Goal: Information Seeking & Learning: Learn about a topic

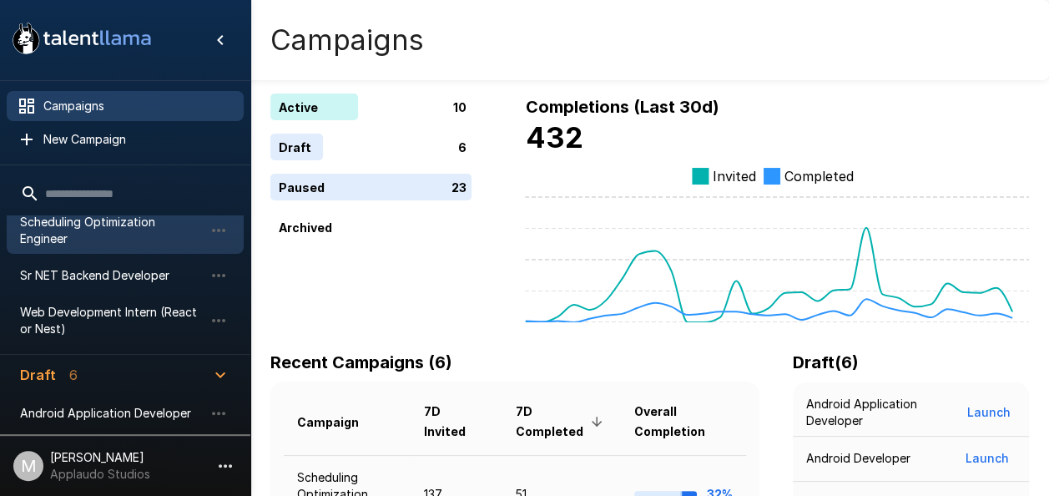
scroll to position [334, 0]
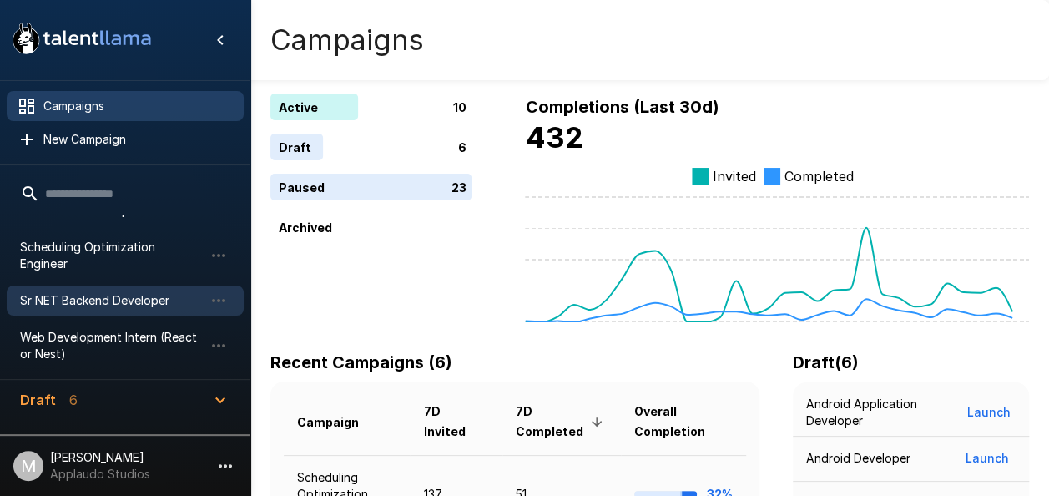
click at [129, 294] on div "Sr NET Backend Developer" at bounding box center [125, 300] width 237 height 30
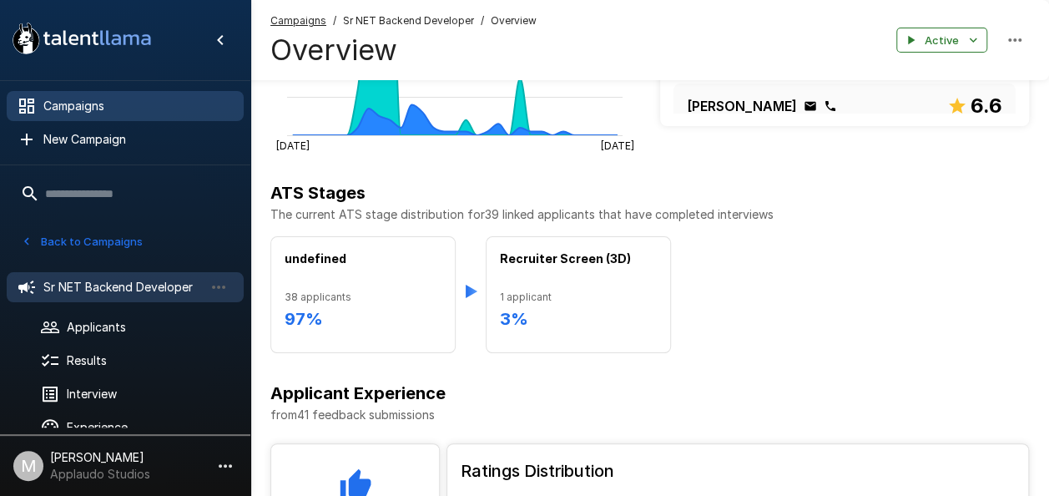
click at [63, 100] on span "Campaigns" at bounding box center [136, 106] width 187 height 17
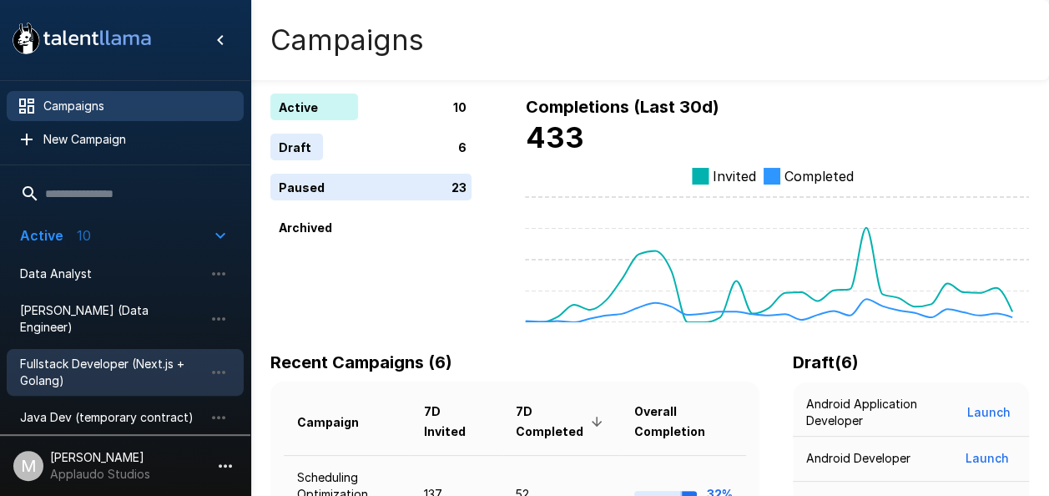
click at [124, 356] on span "Fullstack Developer (Next.js + Golang)" at bounding box center [112, 371] width 184 height 33
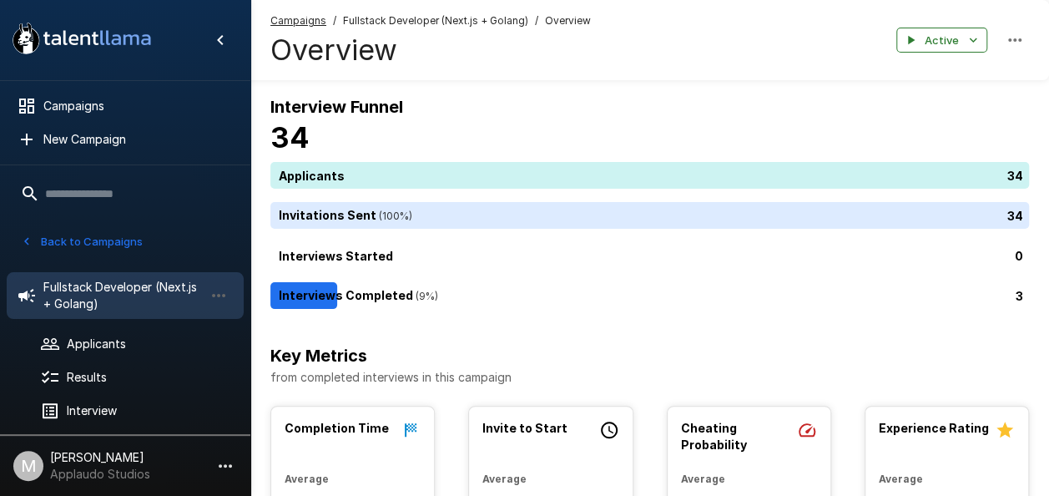
scroll to position [73, 0]
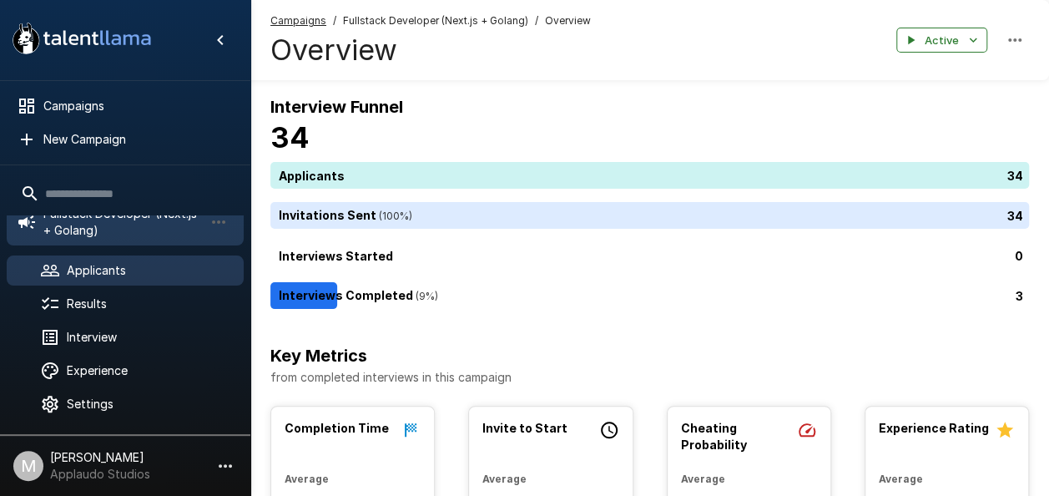
click at [160, 267] on span "Applicants" at bounding box center [149, 270] width 164 height 17
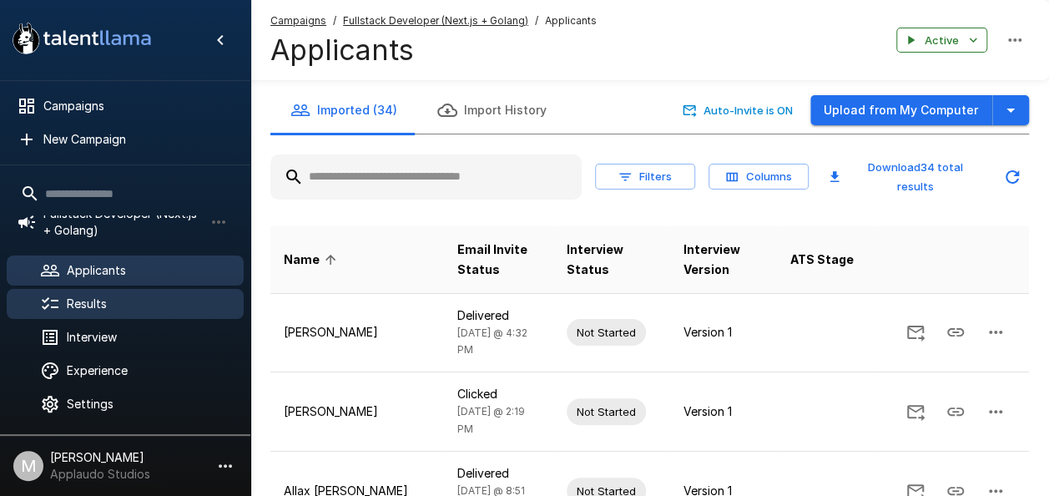
click at [120, 314] on div "Results" at bounding box center [125, 304] width 237 height 30
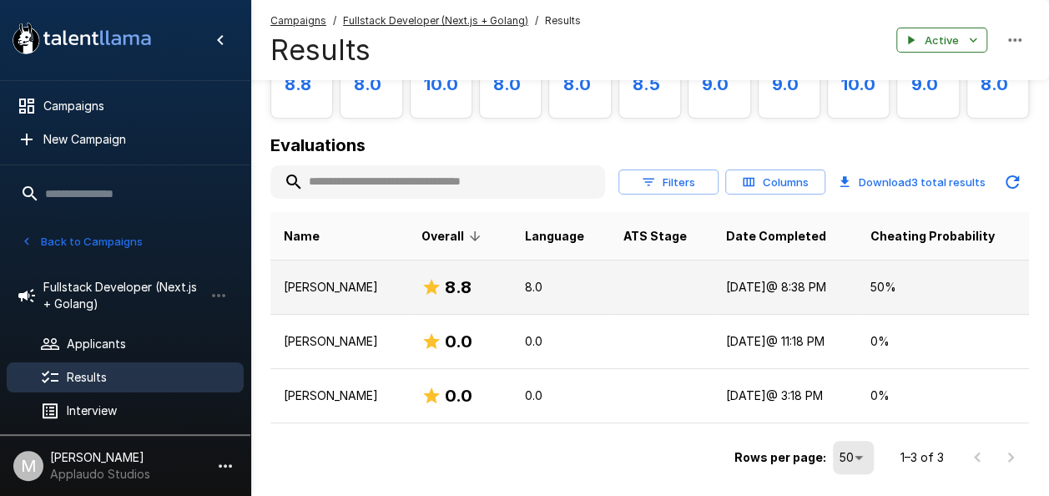
scroll to position [190, 0]
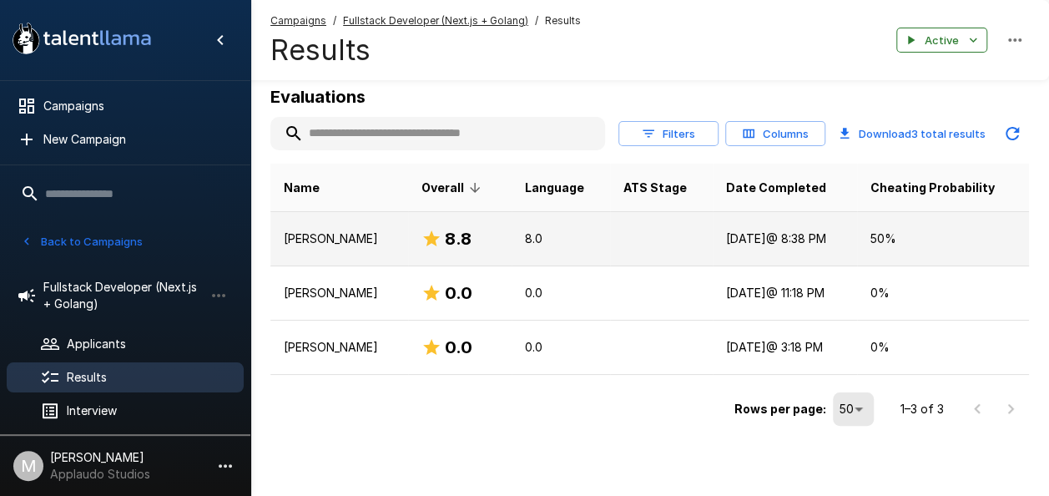
click at [358, 240] on p "[PERSON_NAME]" at bounding box center [339, 238] width 111 height 17
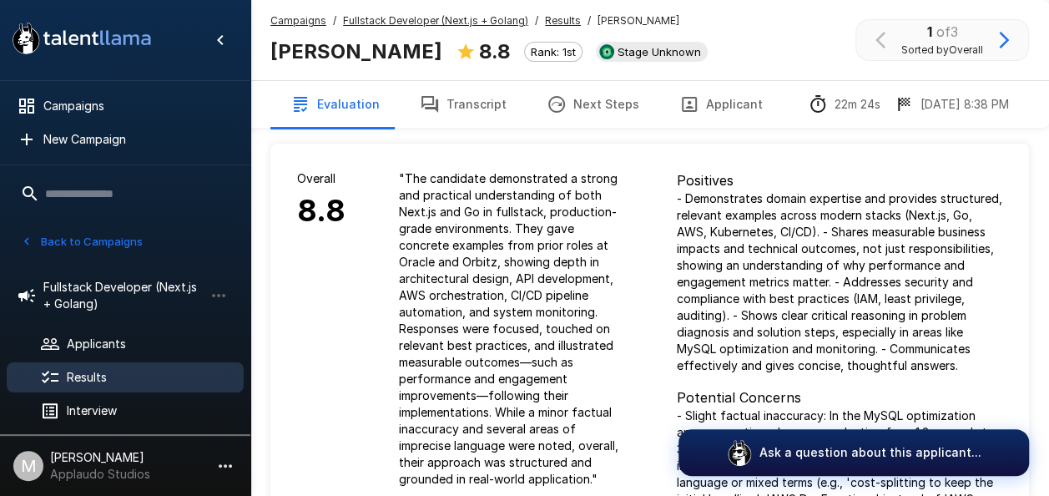
click at [504, 102] on button "Transcript" at bounding box center [463, 104] width 127 height 47
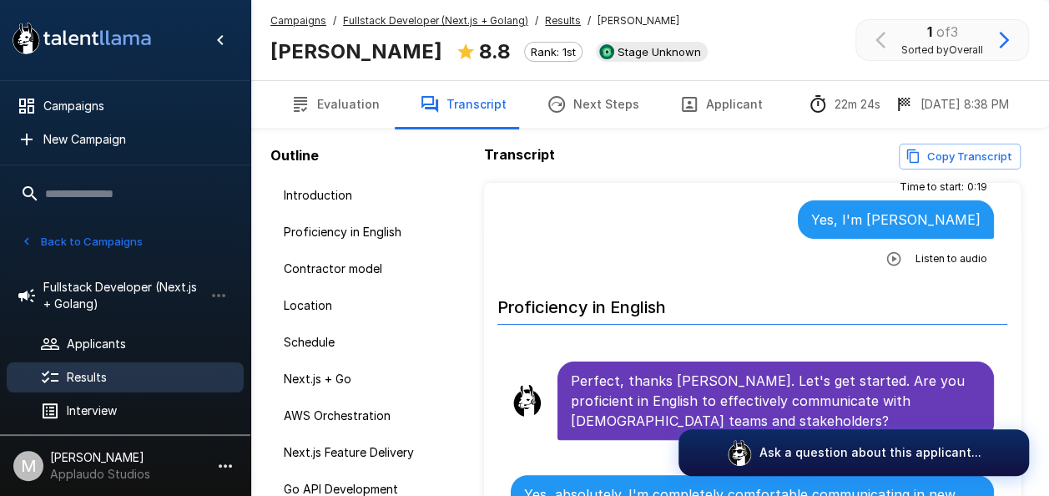
scroll to position [417, 0]
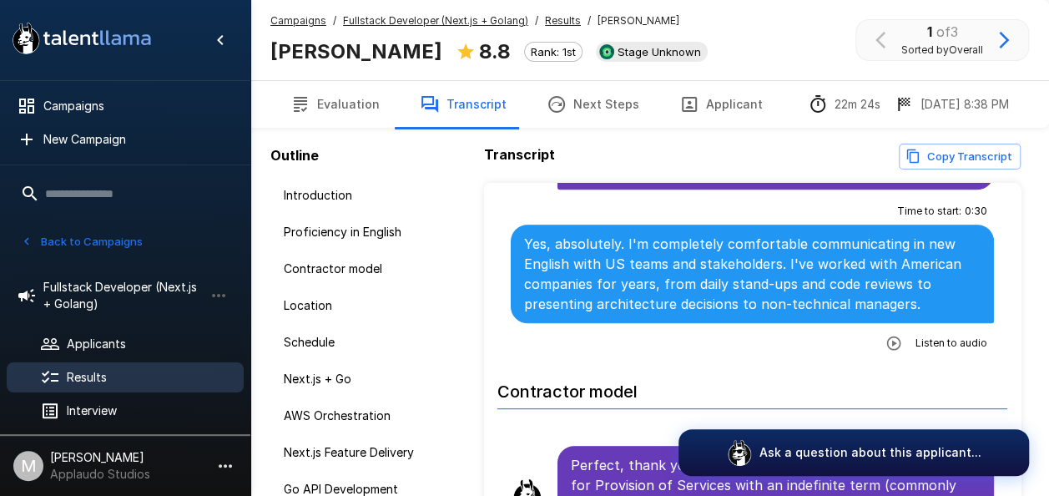
click at [891, 338] on button "button" at bounding box center [894, 343] width 30 height 30
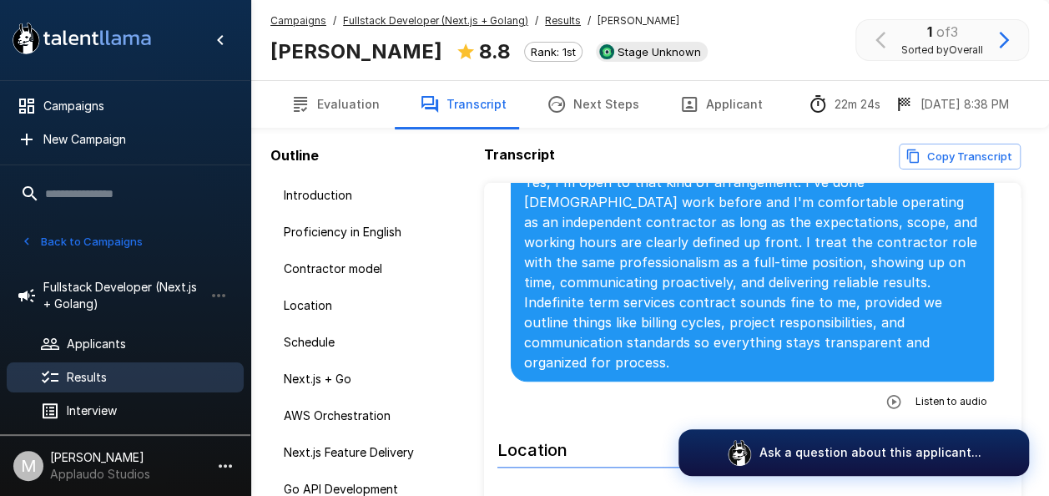
scroll to position [1001, 0]
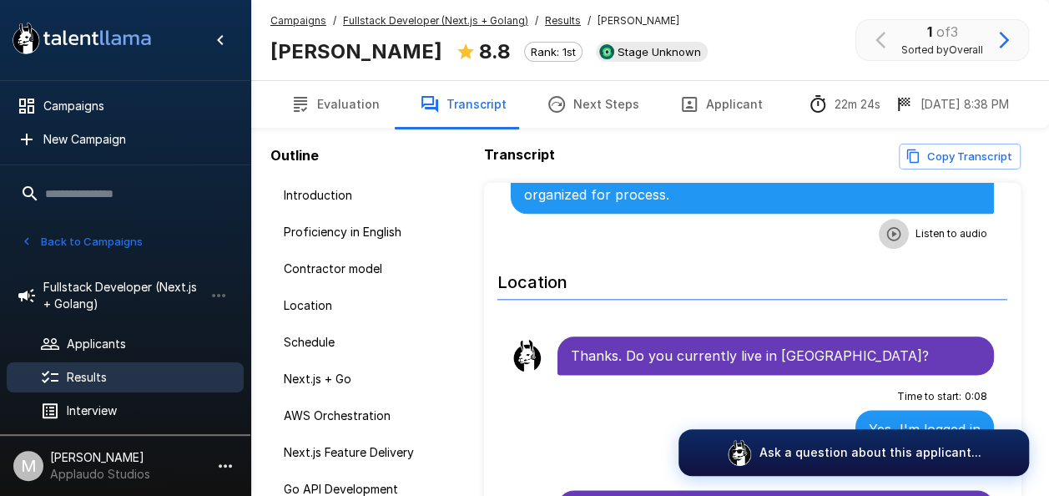
click at [891, 219] on button "button" at bounding box center [894, 234] width 30 height 30
click at [817, 227] on icon "button" at bounding box center [825, 235] width 17 height 17
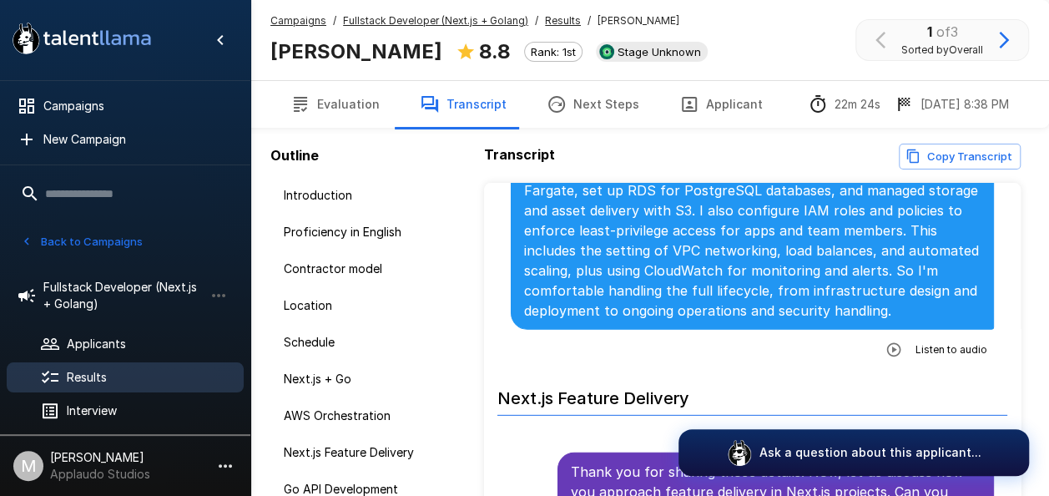
scroll to position [2503, 0]
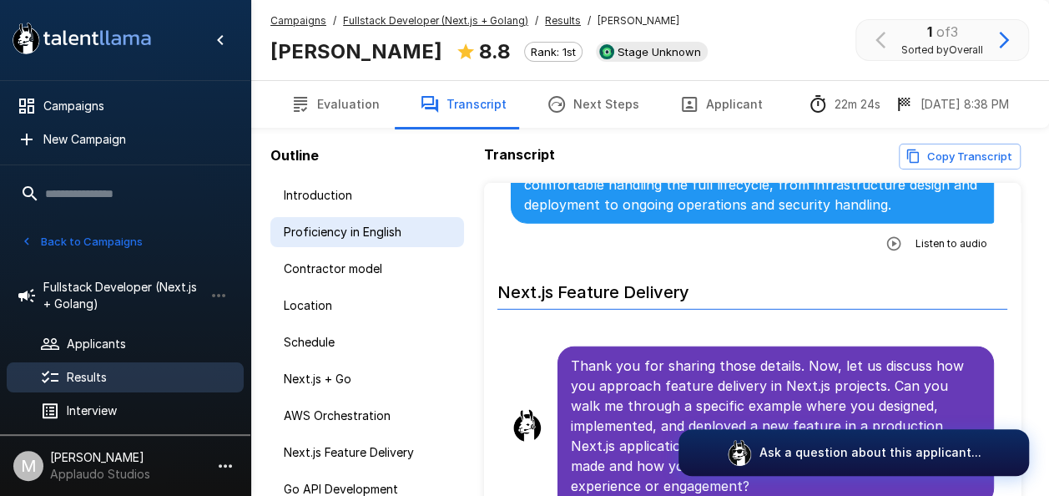
click at [366, 236] on span "Proficiency in English" at bounding box center [367, 232] width 167 height 17
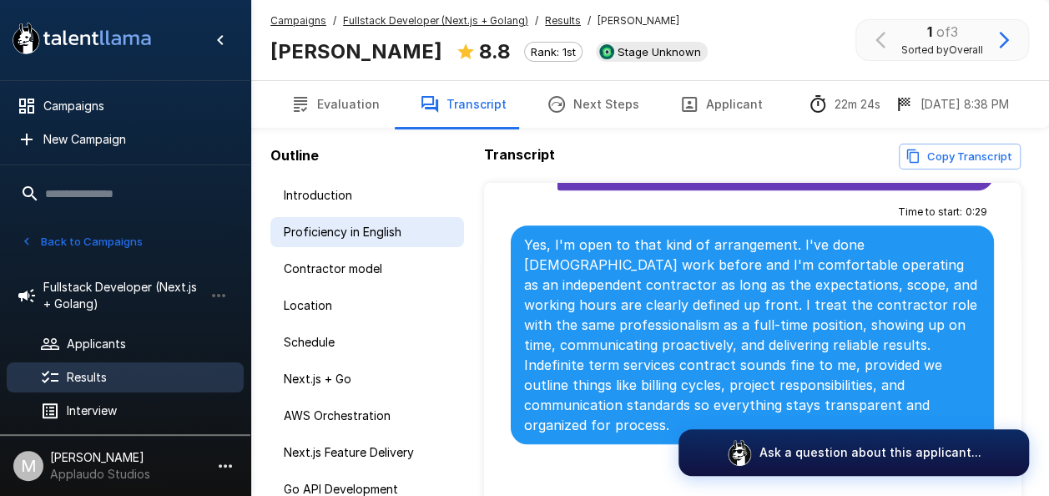
scroll to position [251, 0]
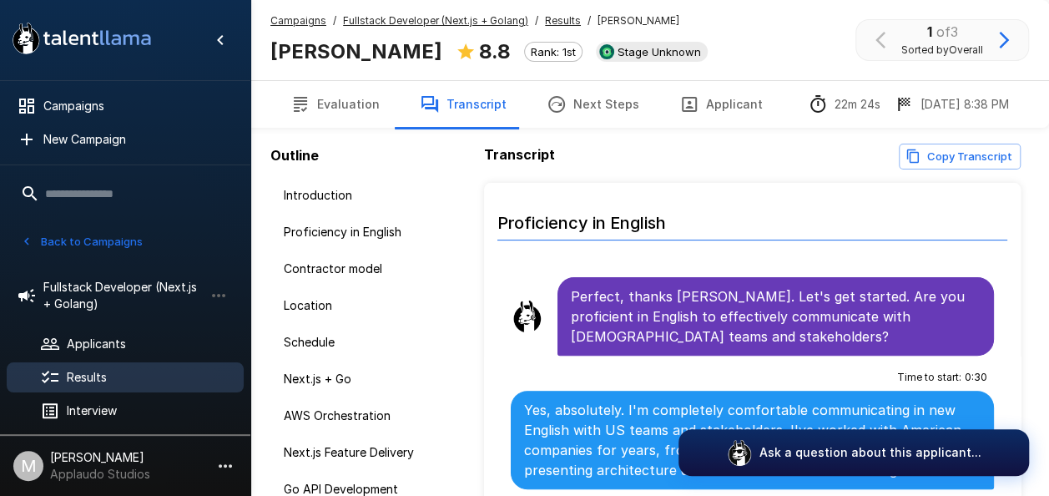
click at [365, 112] on button "Evaluation" at bounding box center [334, 104] width 129 height 47
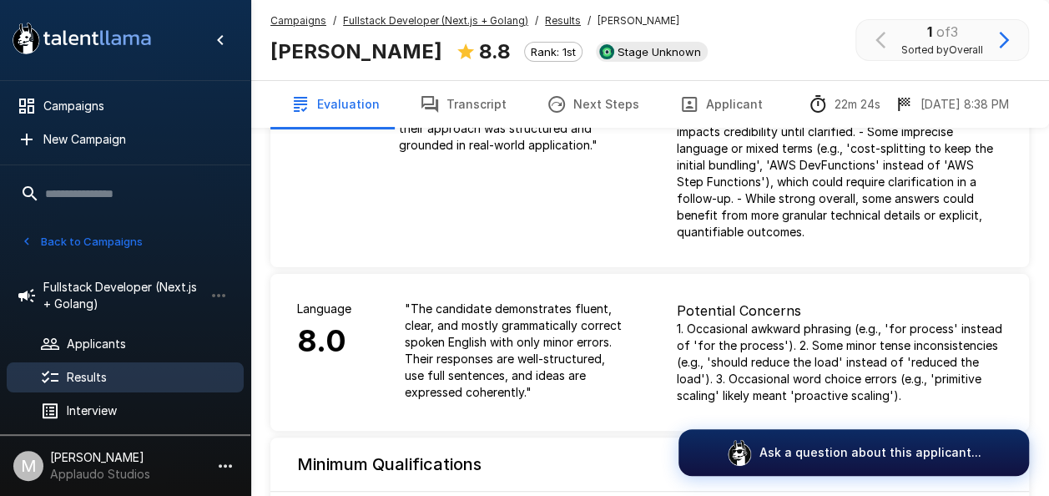
scroll to position [751, 0]
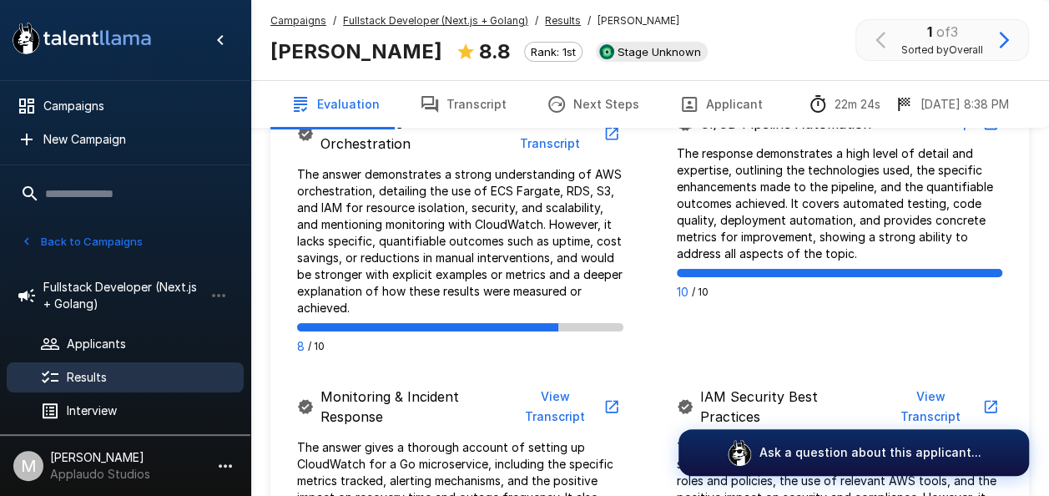
click at [447, 83] on button "Transcript" at bounding box center [463, 104] width 127 height 47
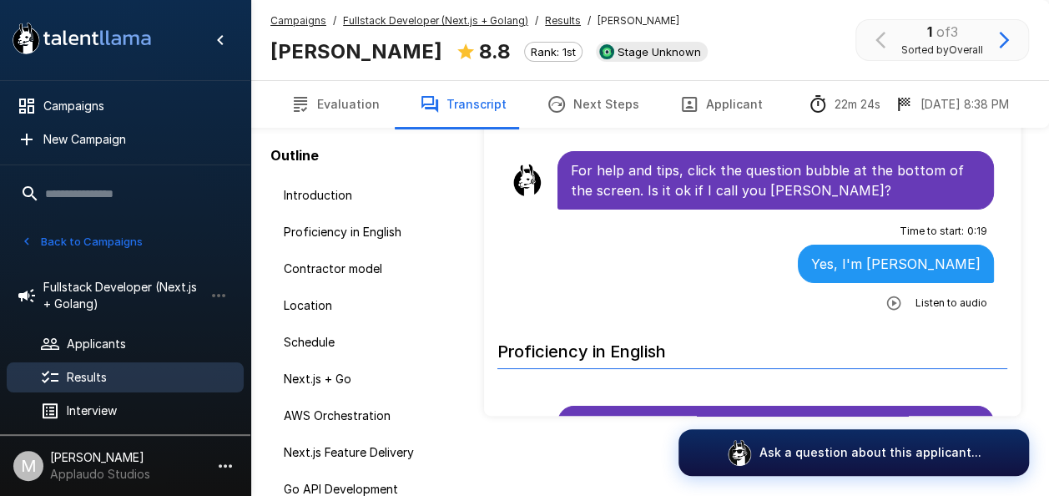
scroll to position [122, 0]
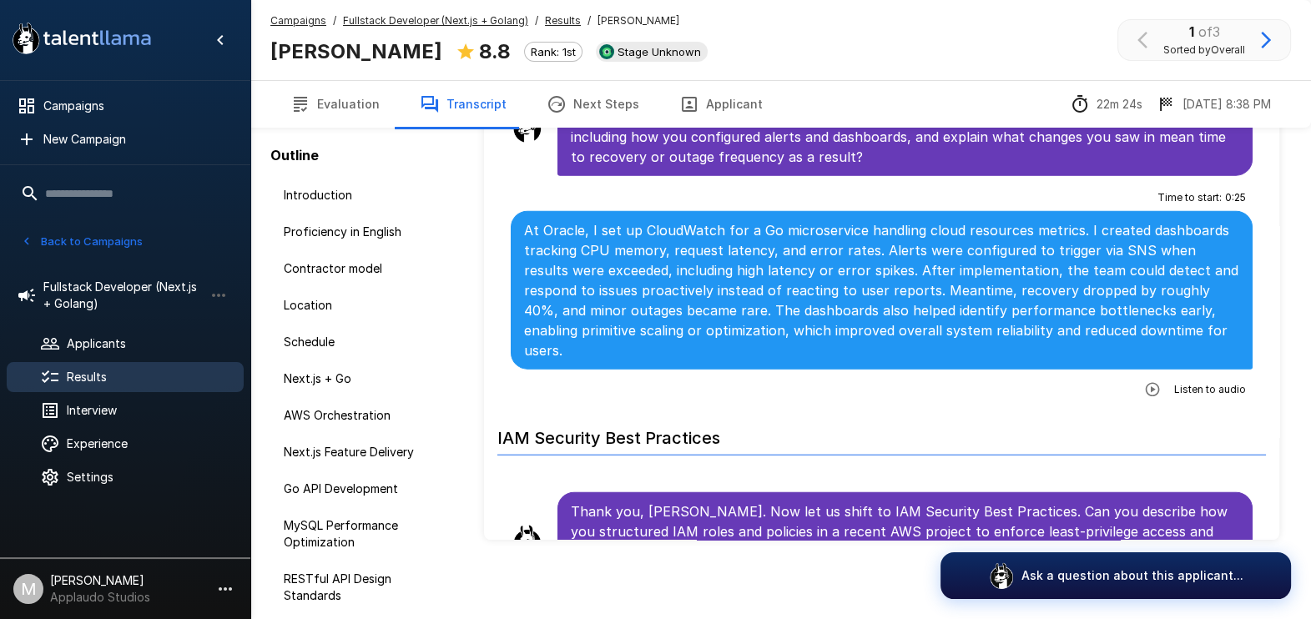
scroll to position [5173, 0]
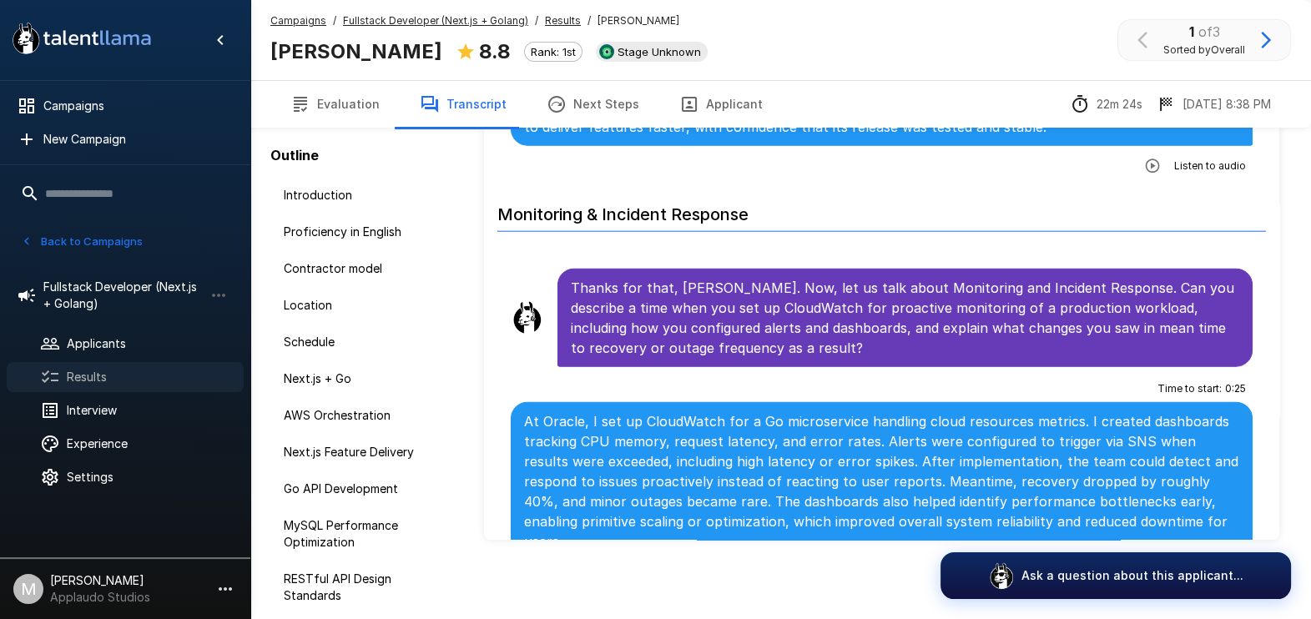
click at [138, 371] on span "Results" at bounding box center [149, 377] width 164 height 17
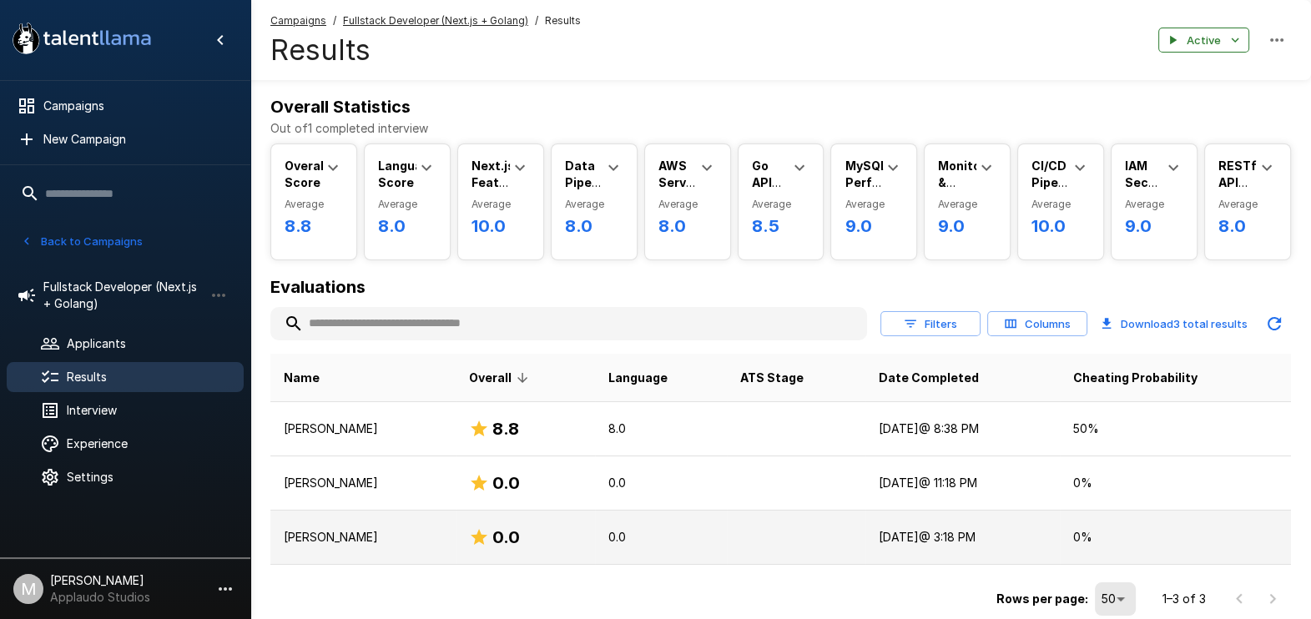
click at [338, 495] on p "[PERSON_NAME]" at bounding box center [363, 537] width 159 height 17
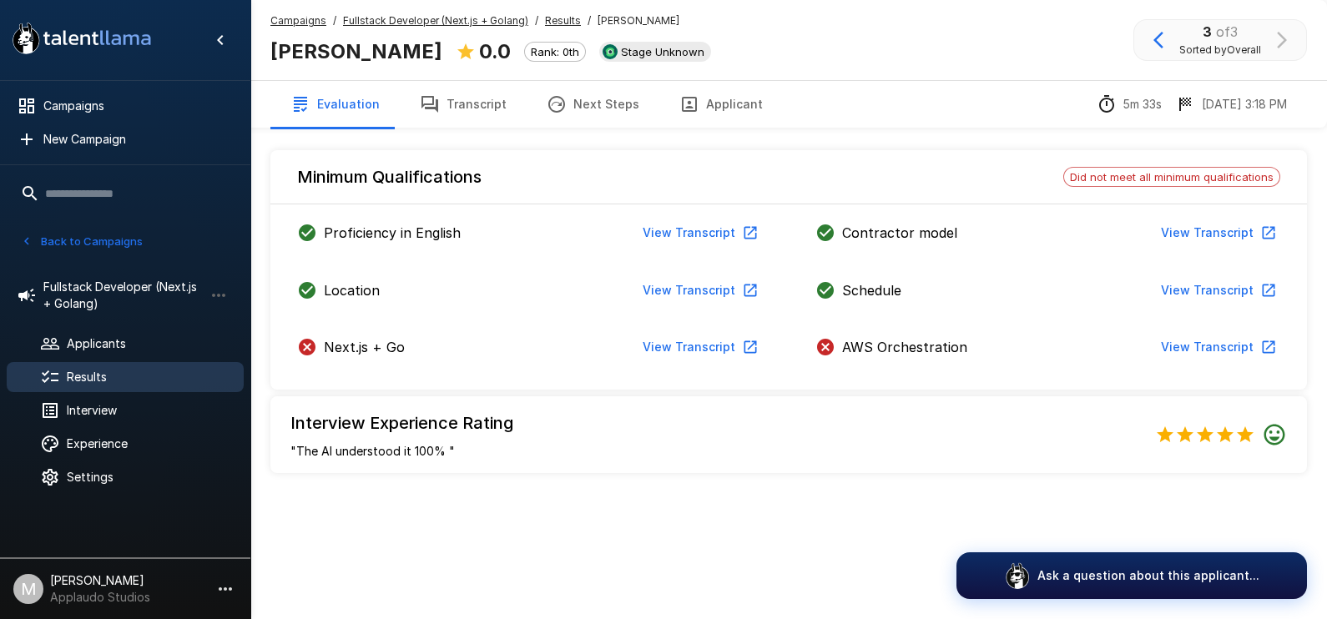
click at [1061, 345] on button "View Transcript" at bounding box center [1217, 347] width 126 height 31
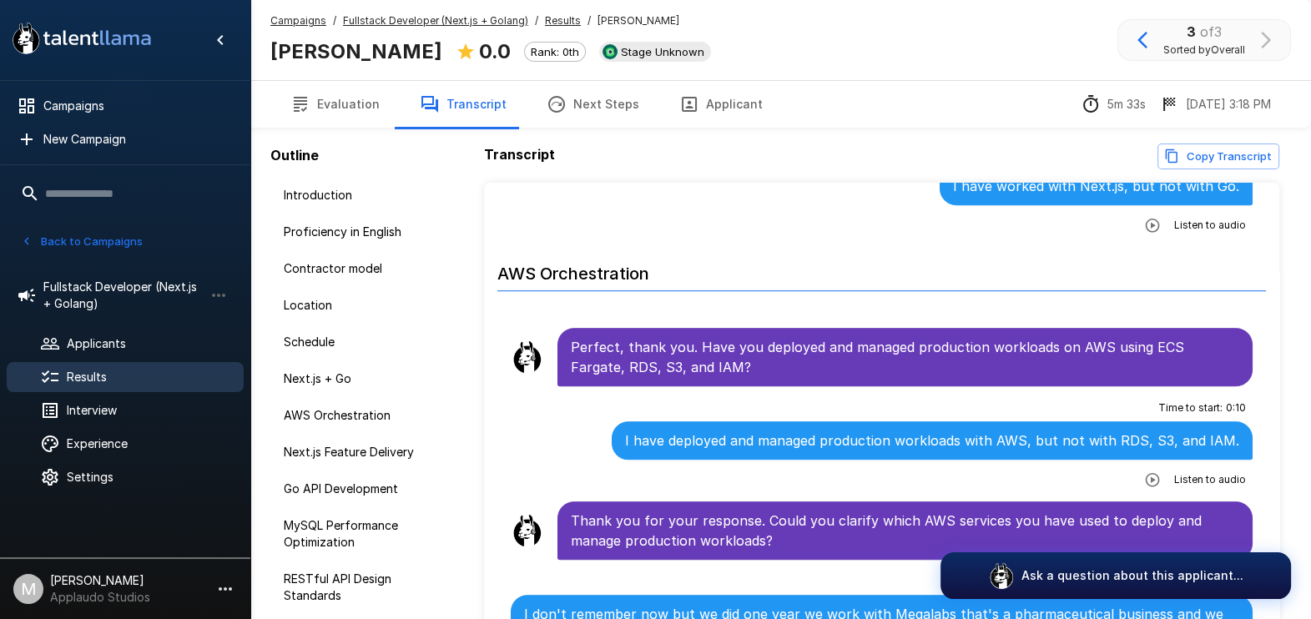
scroll to position [1653, 0]
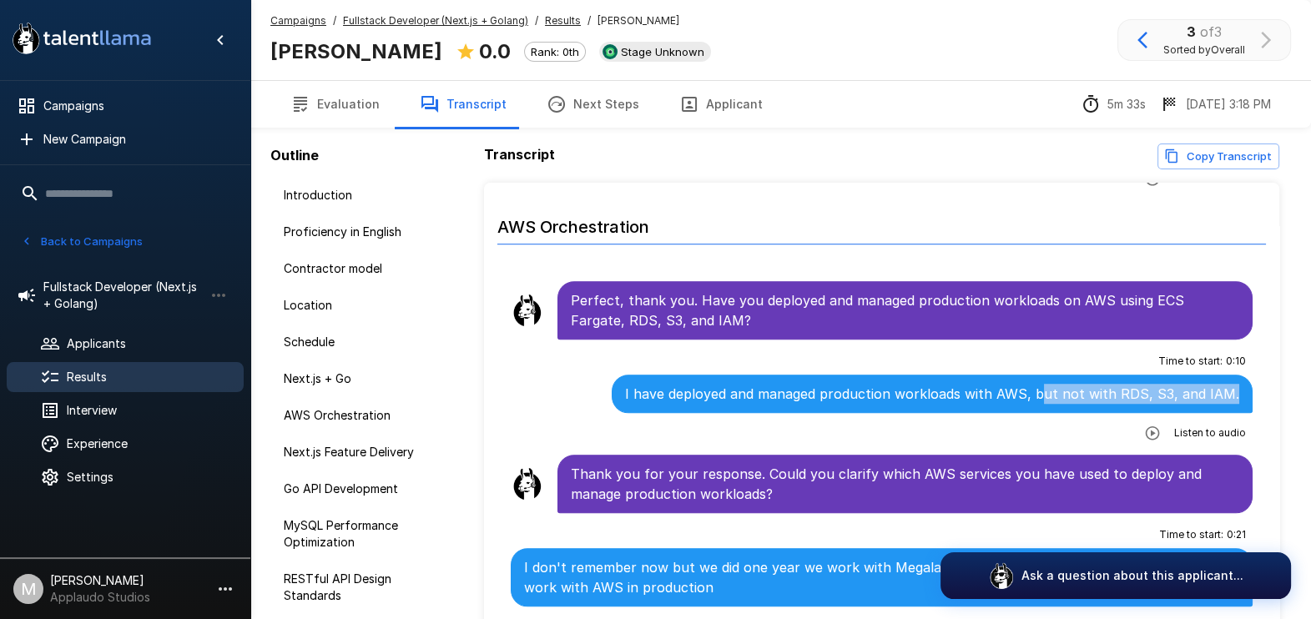
drag, startPoint x: 1039, startPoint y: 385, endPoint x: 1222, endPoint y: 379, distance: 182.8
click at [1061, 384] on p "I have deployed and managed production workloads with AWS, but not with RDS, S3…" at bounding box center [932, 394] width 614 height 20
click at [1019, 290] on p "Perfect, thank you. Have you deployed and managed production workloads on AWS u…" at bounding box center [905, 310] width 668 height 40
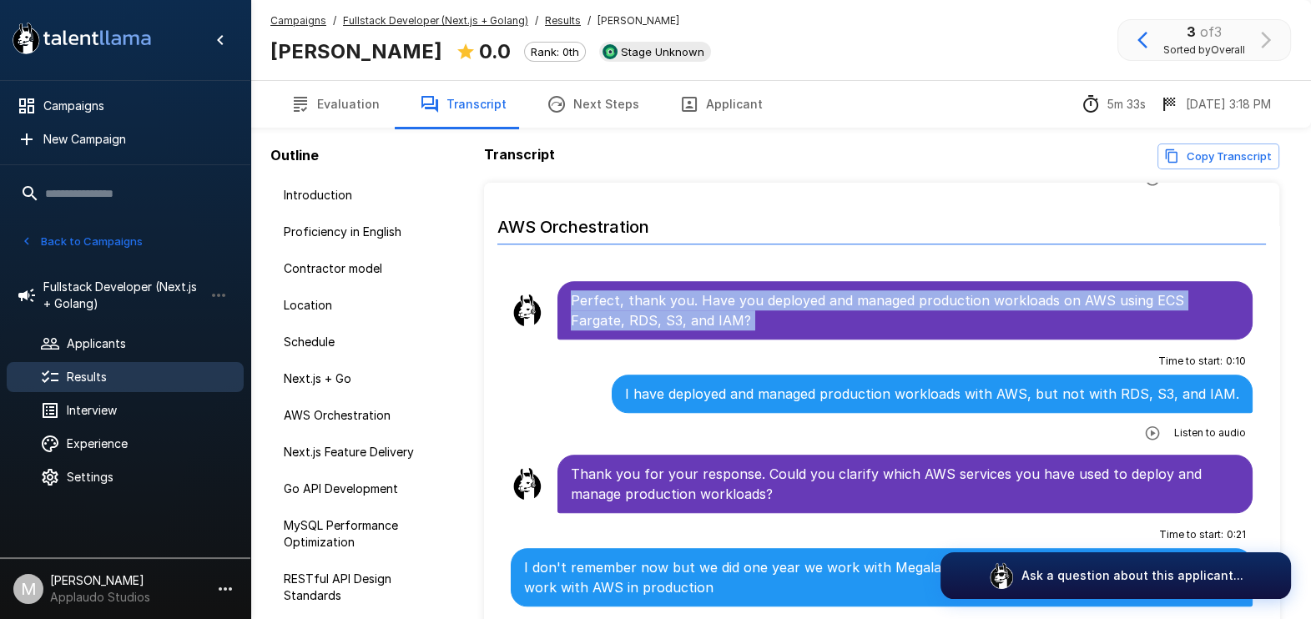
click at [1019, 290] on p "Perfect, thank you. Have you deployed and managed production workloads on AWS u…" at bounding box center [905, 310] width 668 height 40
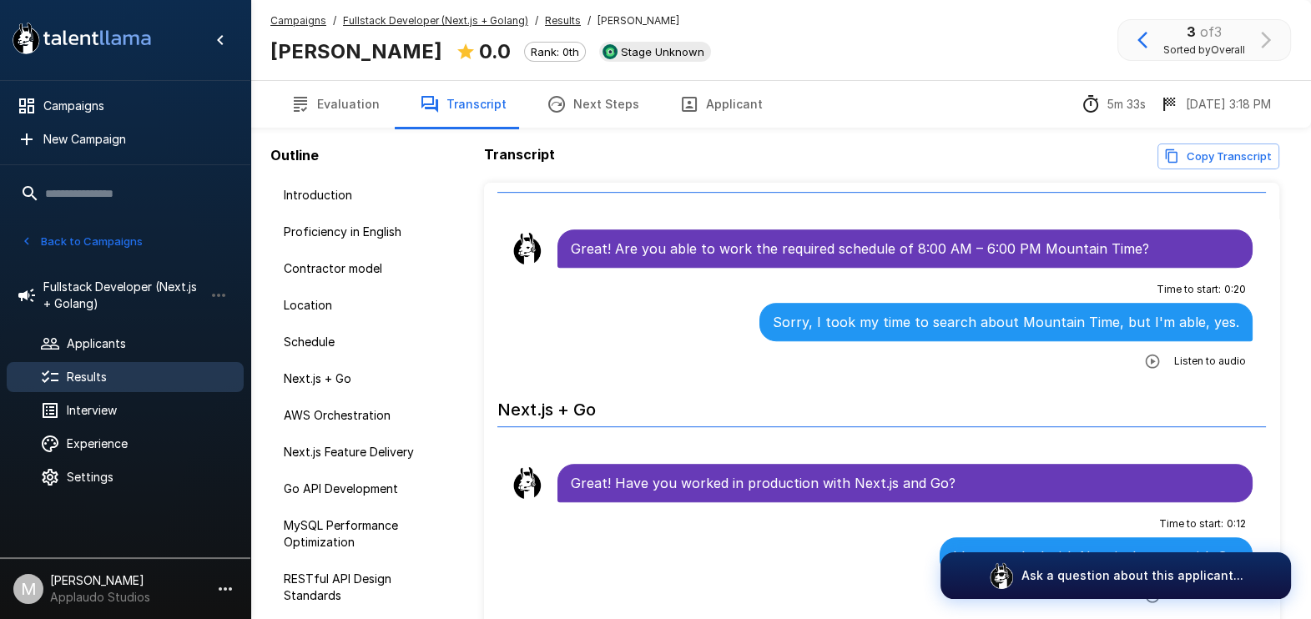
scroll to position [923, 0]
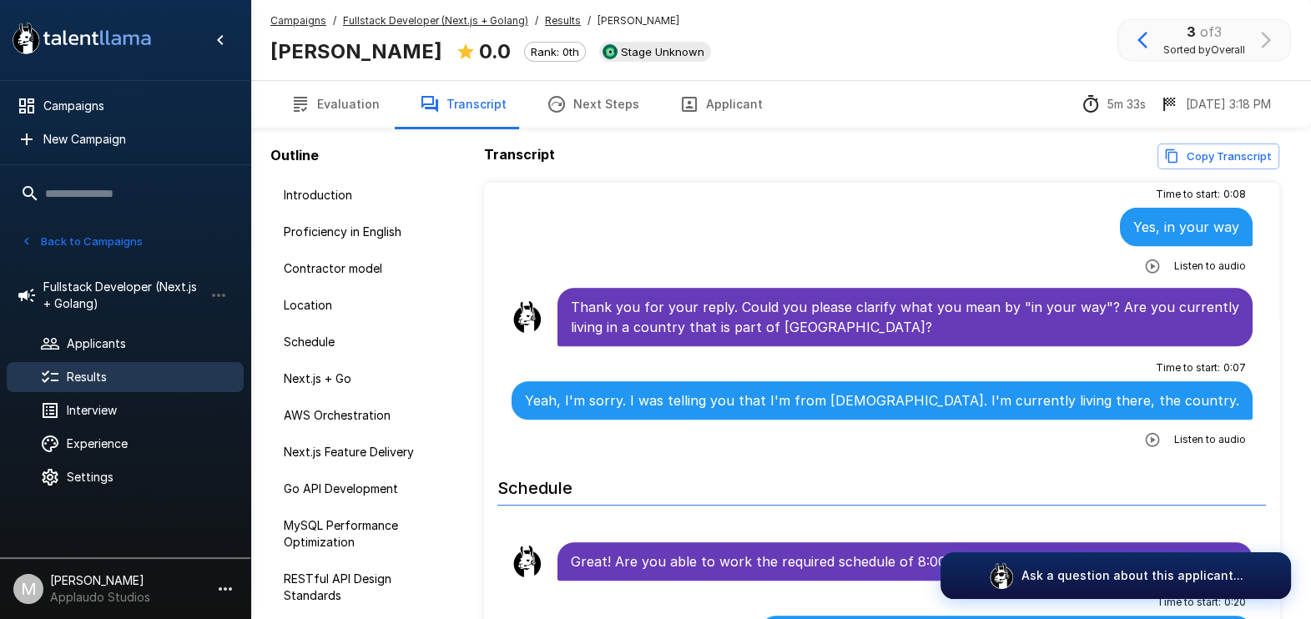
click at [161, 379] on span "Results" at bounding box center [149, 377] width 164 height 17
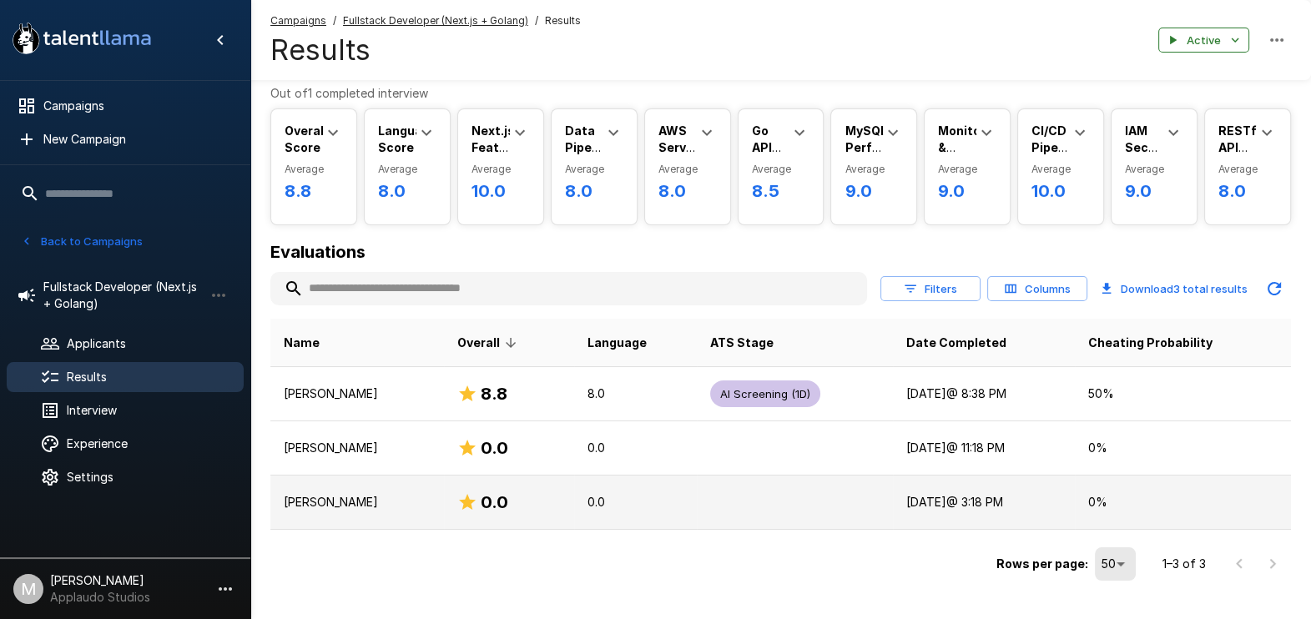
scroll to position [67, 0]
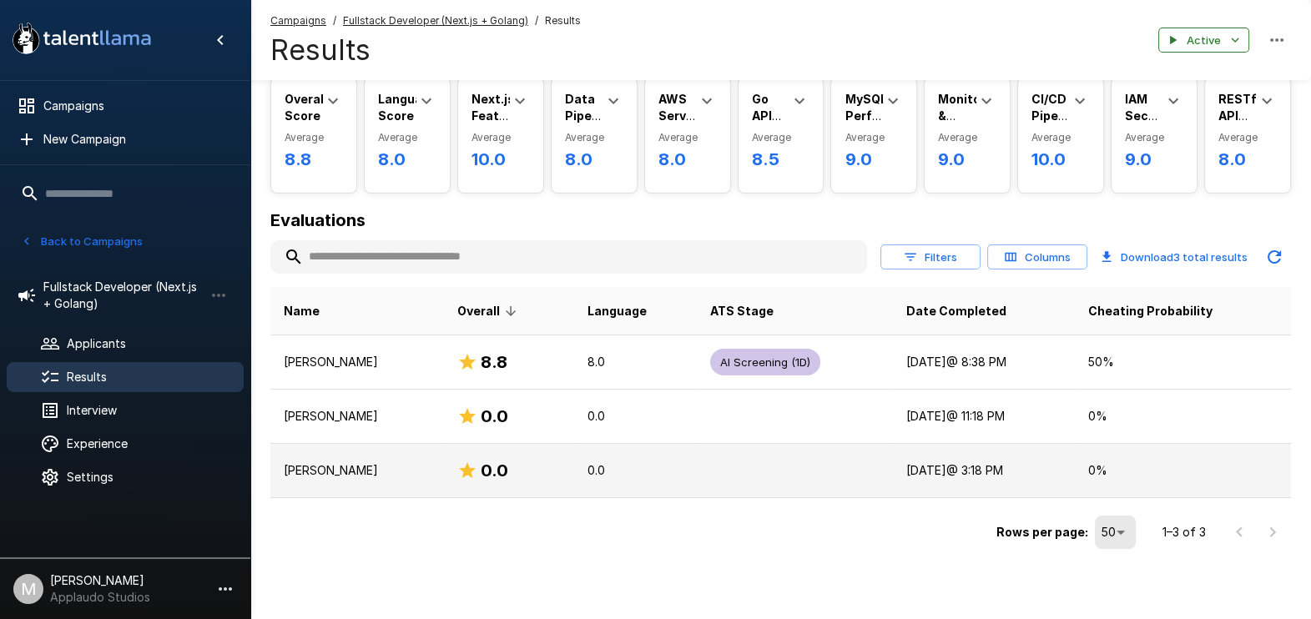
click at [396, 473] on p "[PERSON_NAME]" at bounding box center [357, 470] width 147 height 17
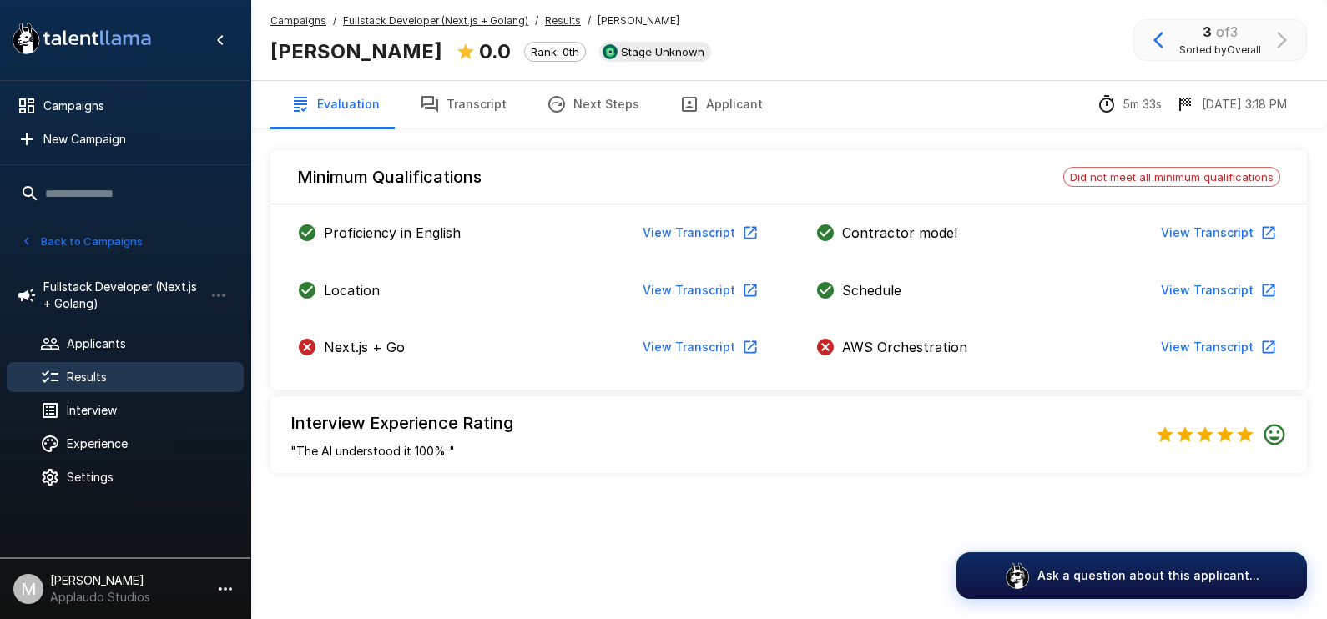
click at [152, 381] on span "Results" at bounding box center [149, 377] width 164 height 17
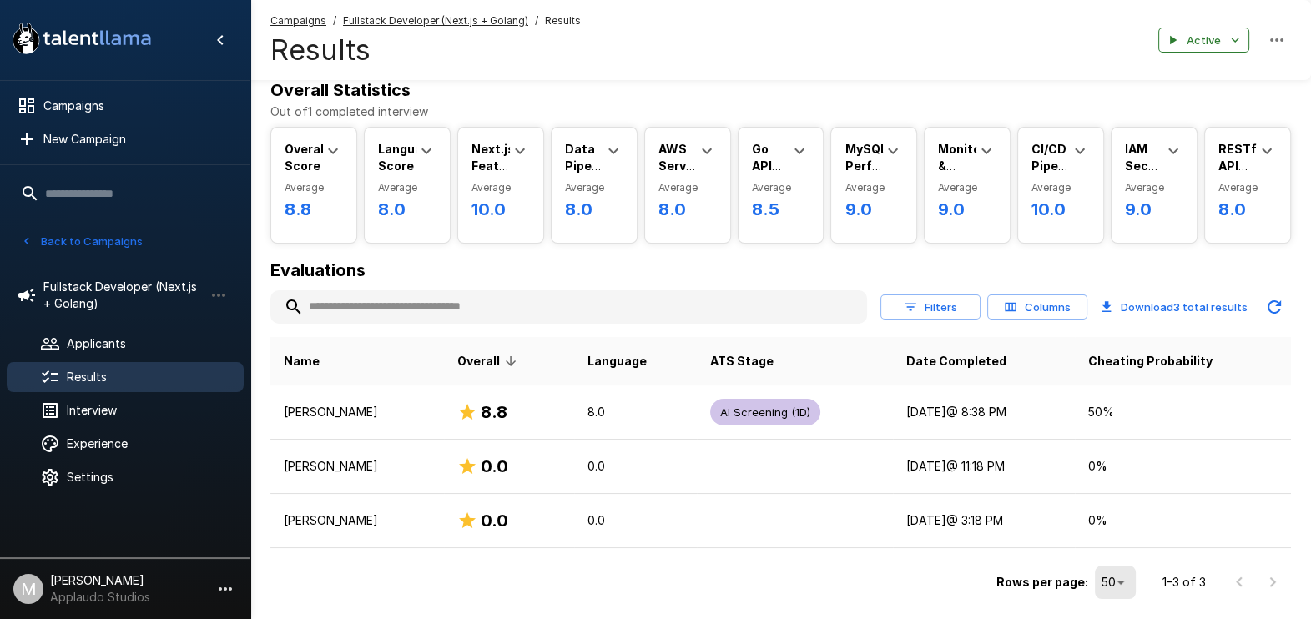
scroll to position [67, 0]
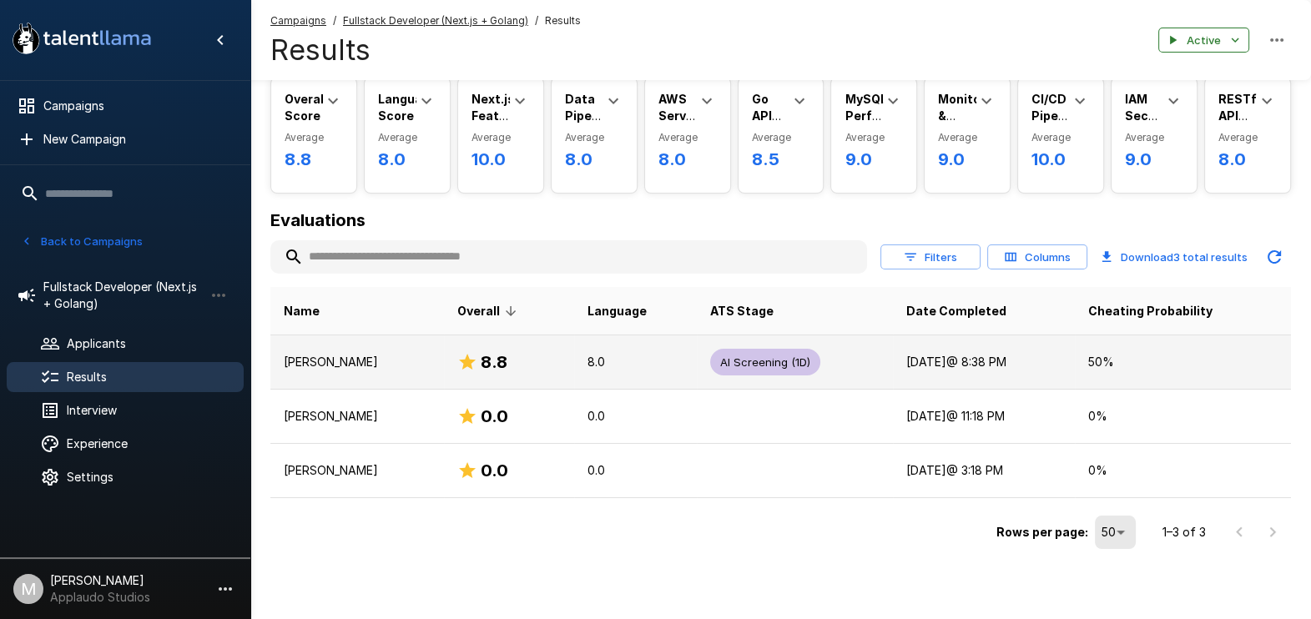
click at [533, 374] on div "8.8" at bounding box center [508, 362] width 103 height 27
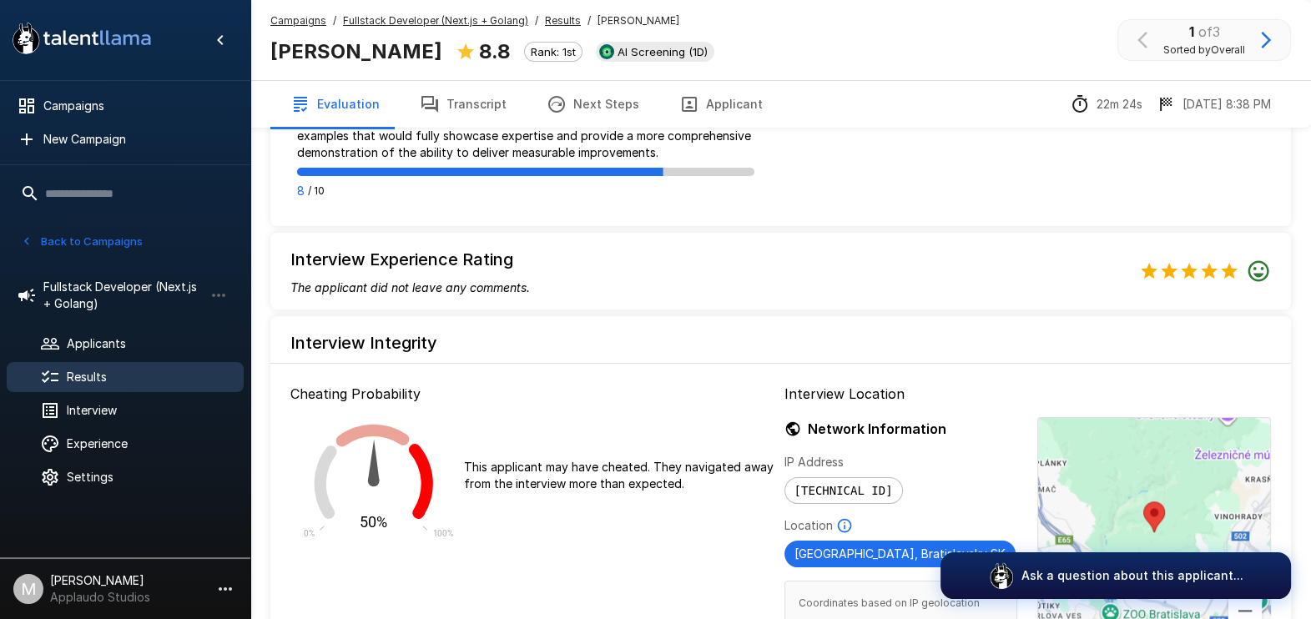
scroll to position [1925, 0]
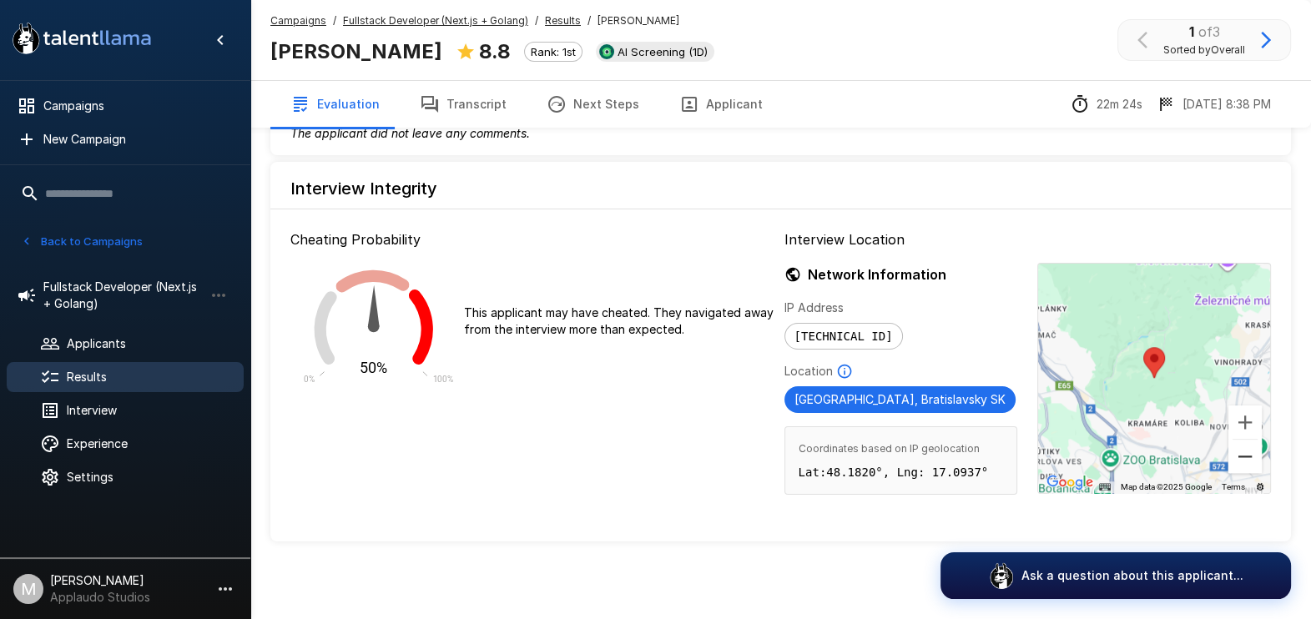
click at [1061, 461] on button "Zoom out" at bounding box center [1244, 456] width 33 height 33
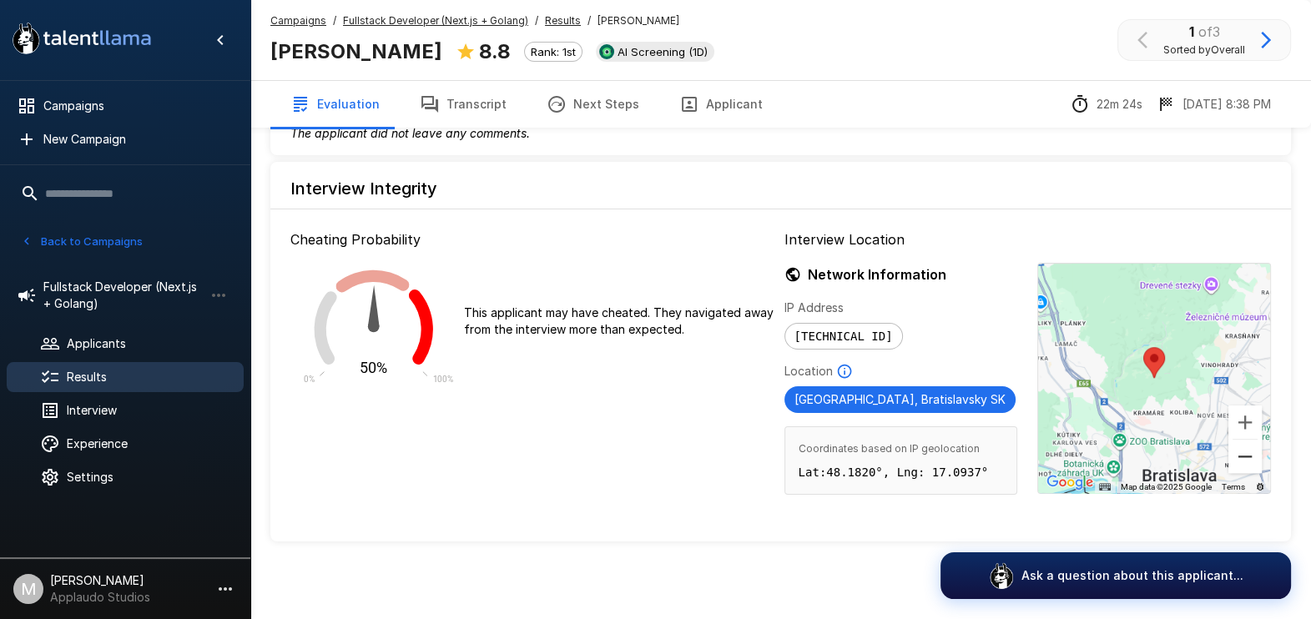
click at [1061, 461] on button "Zoom out" at bounding box center [1244, 456] width 33 height 33
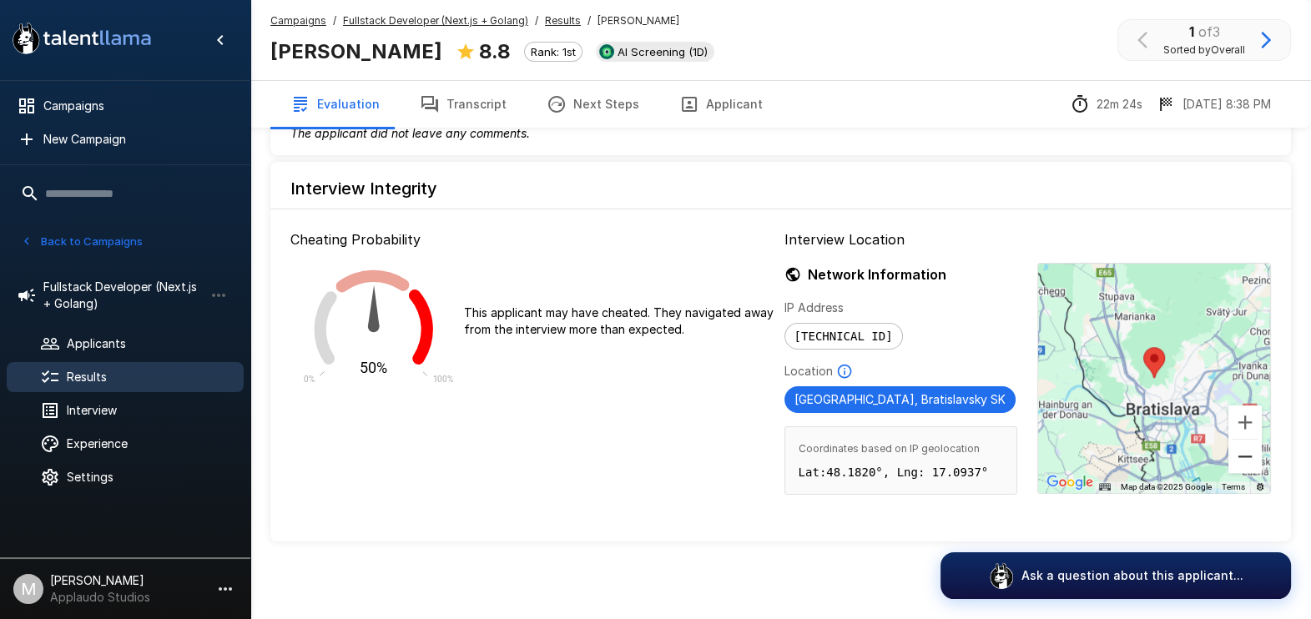
click at [1061, 461] on button "Zoom out" at bounding box center [1244, 456] width 33 height 33
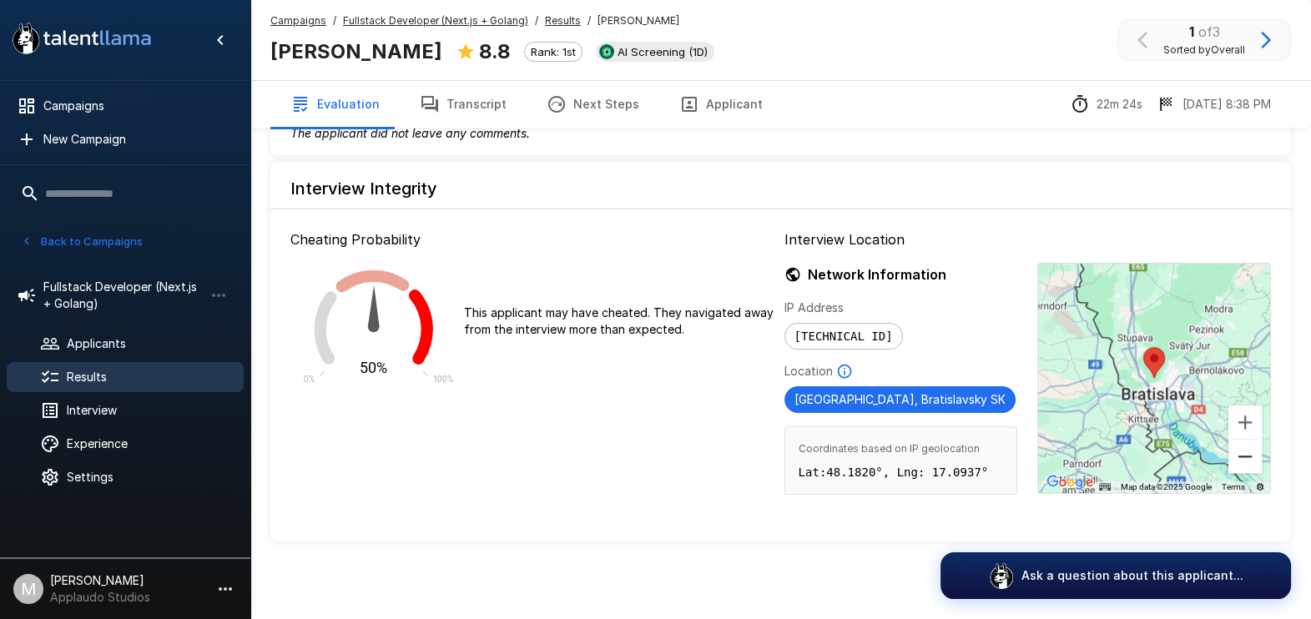
click at [1061, 461] on button "Zoom out" at bounding box center [1244, 456] width 33 height 33
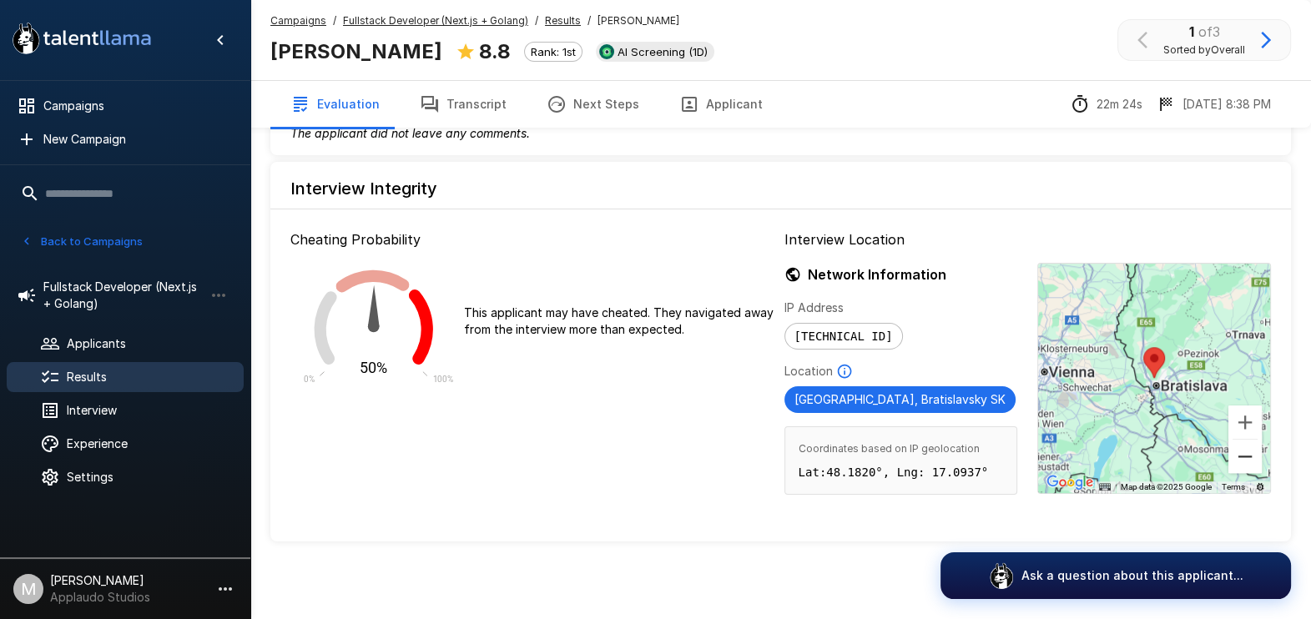
click at [1061, 461] on button "Zoom out" at bounding box center [1244, 456] width 33 height 33
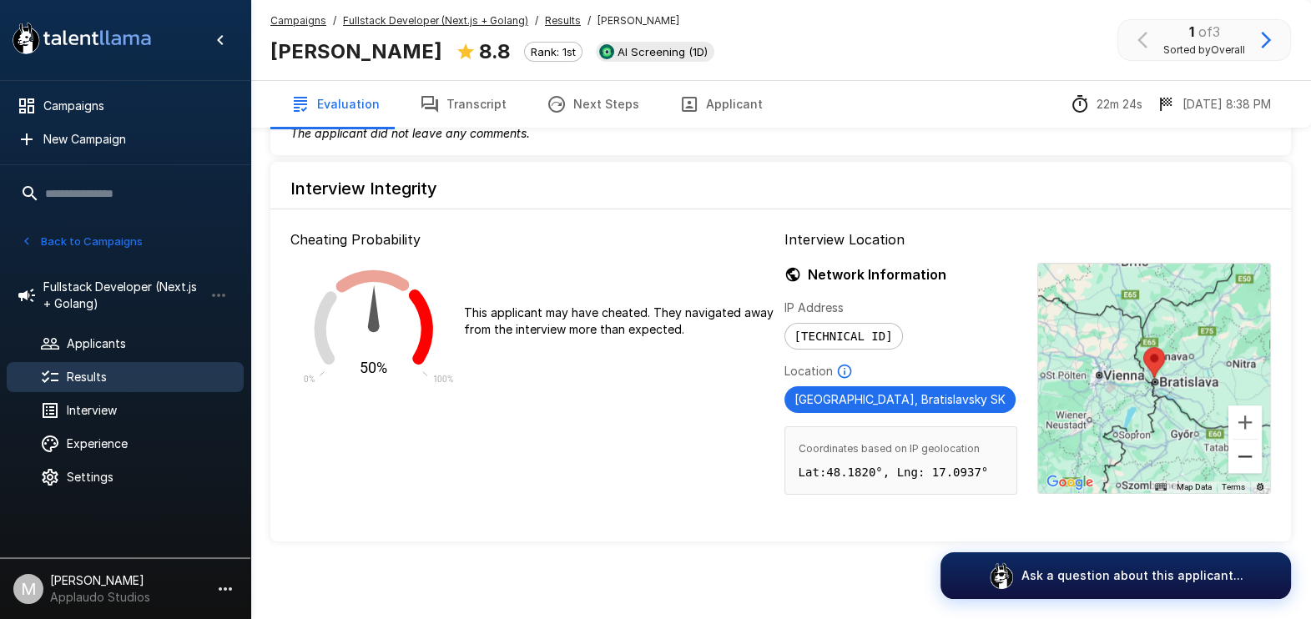
click at [1061, 461] on button "Zoom out" at bounding box center [1244, 456] width 33 height 33
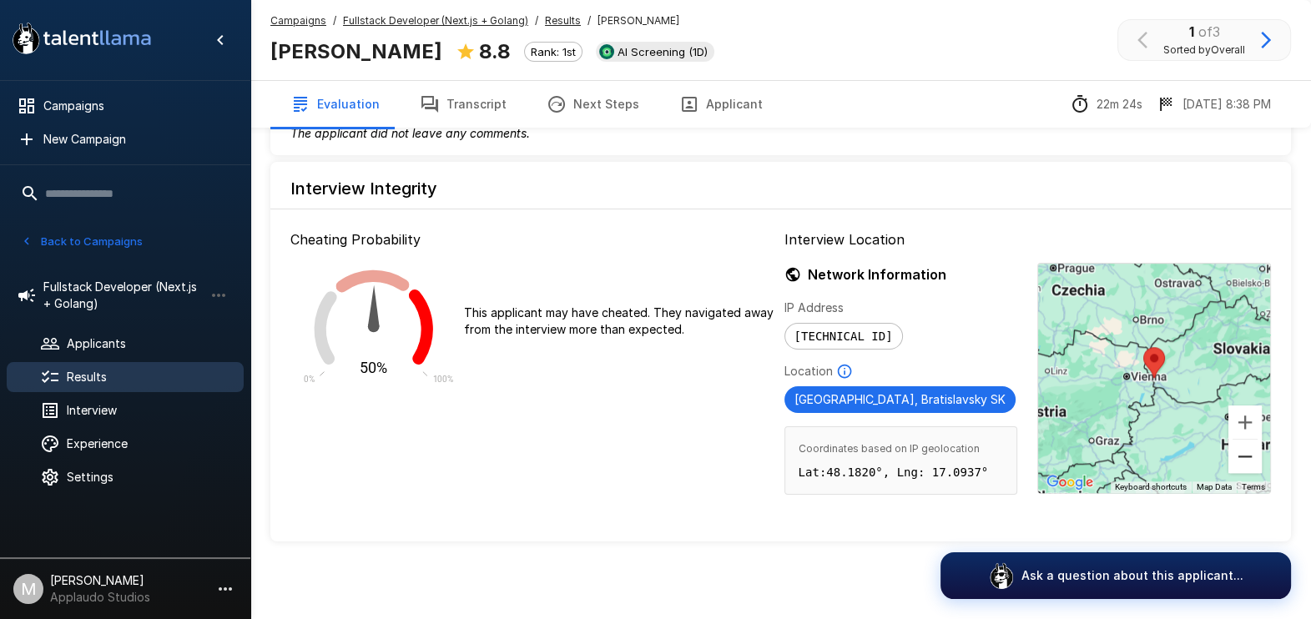
click at [1061, 461] on button "Zoom out" at bounding box center [1244, 456] width 33 height 33
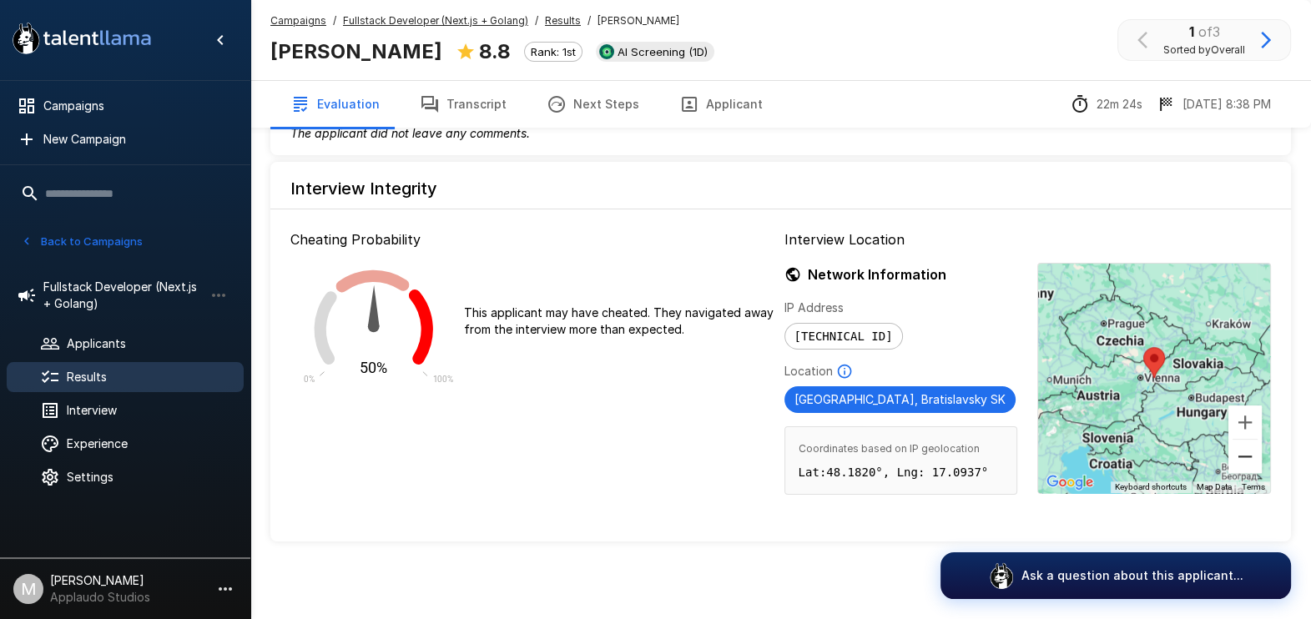
click at [1061, 461] on button "Zoom out" at bounding box center [1244, 456] width 33 height 33
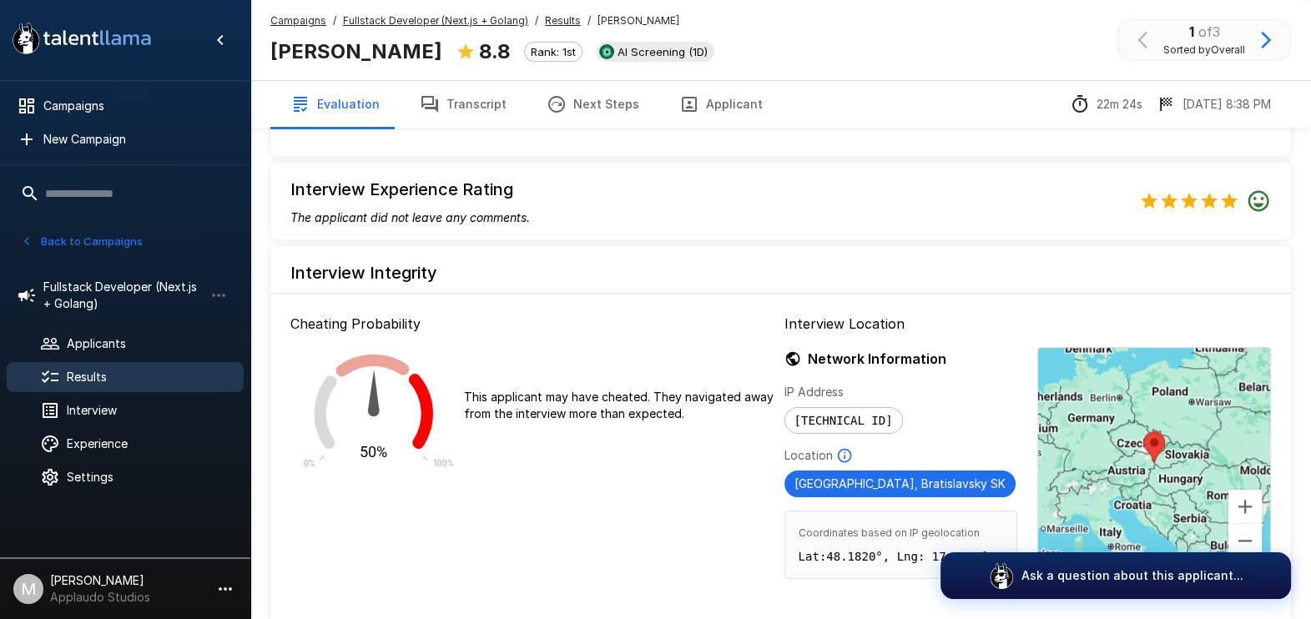
scroll to position [1716, 0]
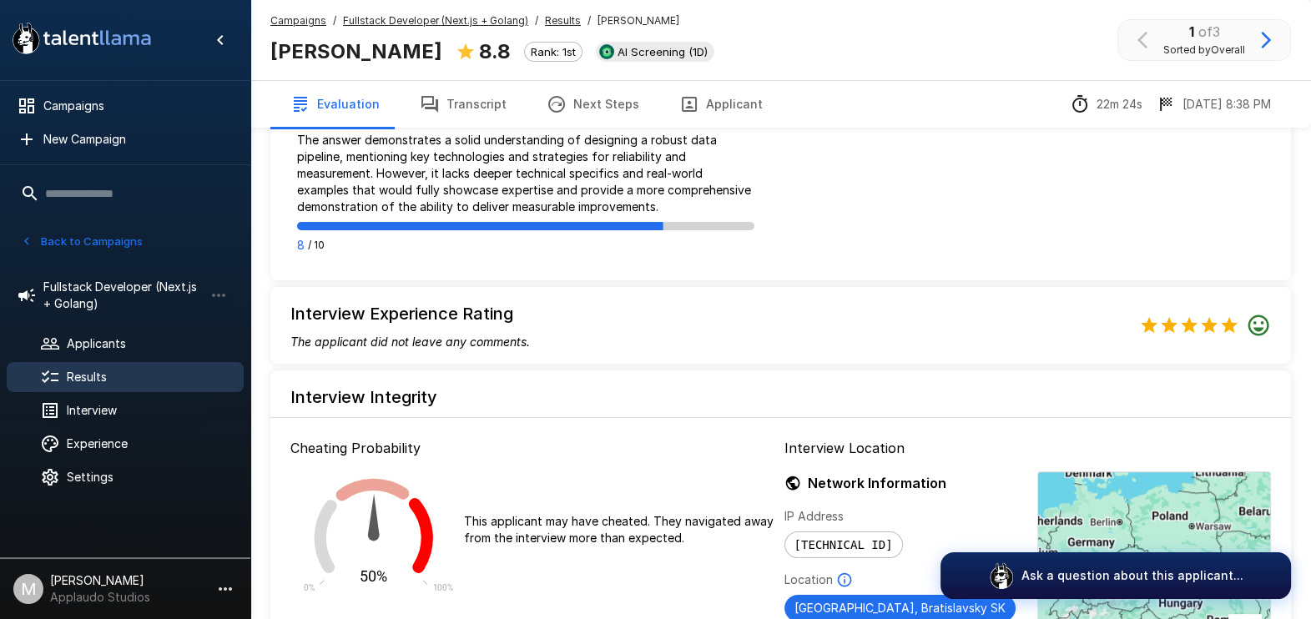
click at [482, 94] on button "Transcript" at bounding box center [463, 104] width 127 height 47
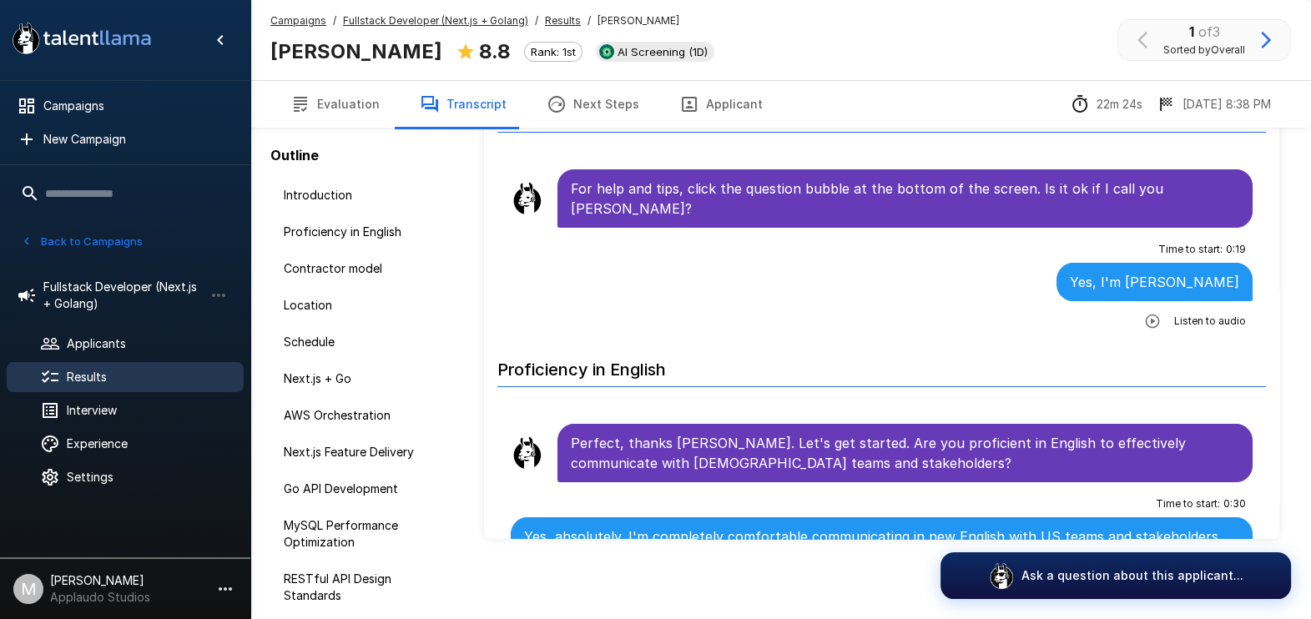
scroll to position [103, 0]
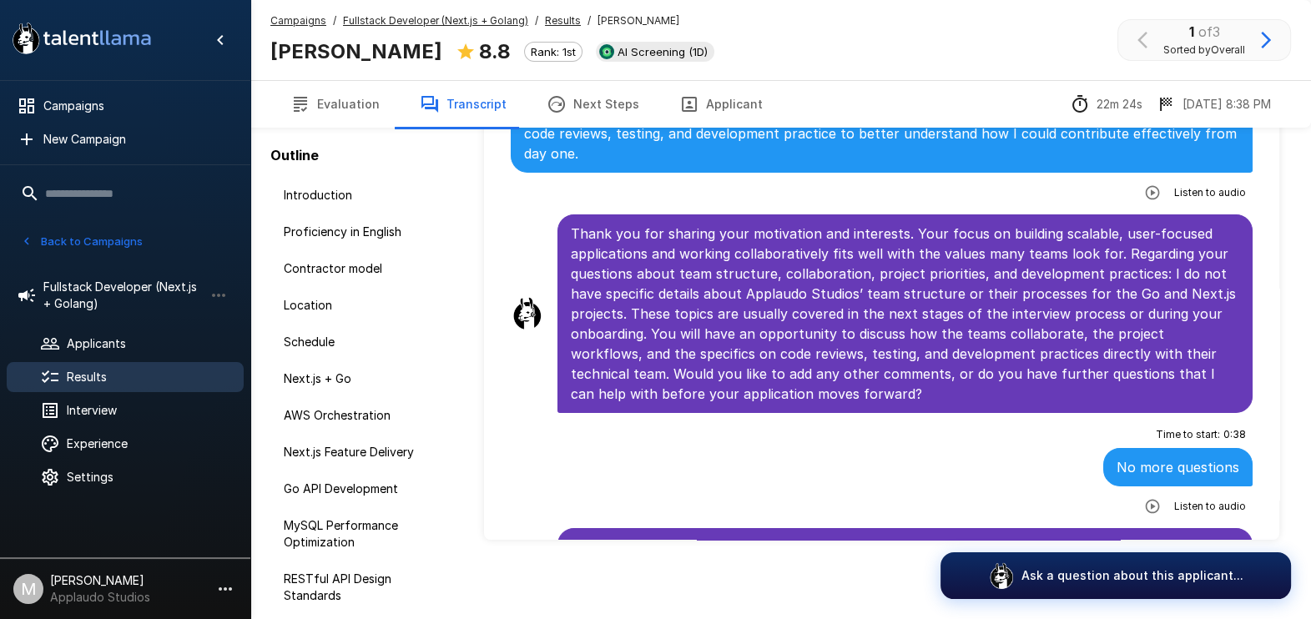
scroll to position [6472, 0]
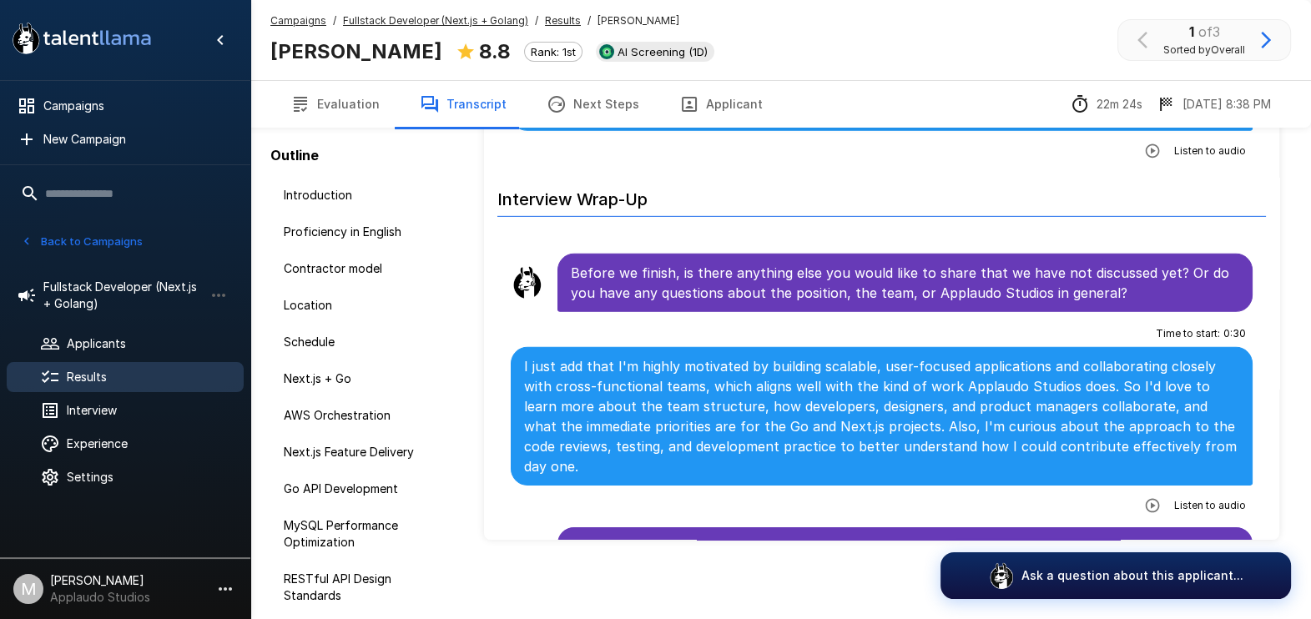
click at [1061, 495] on icon "button" at bounding box center [1153, 505] width 14 height 14
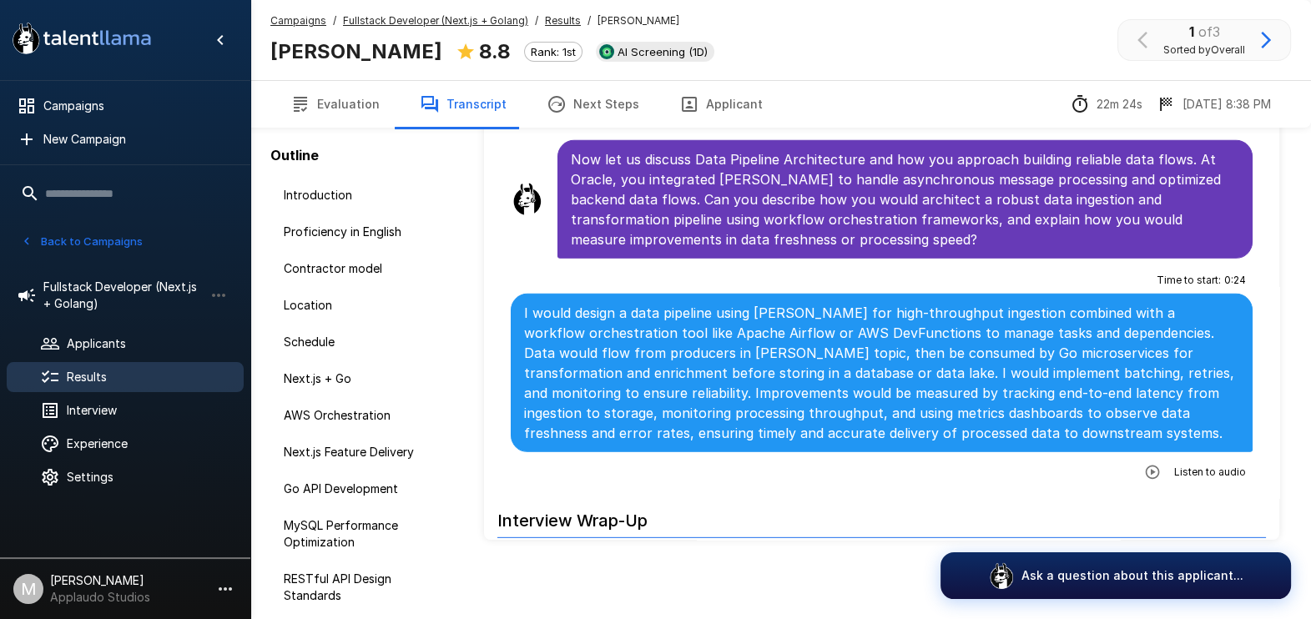
scroll to position [6055, 0]
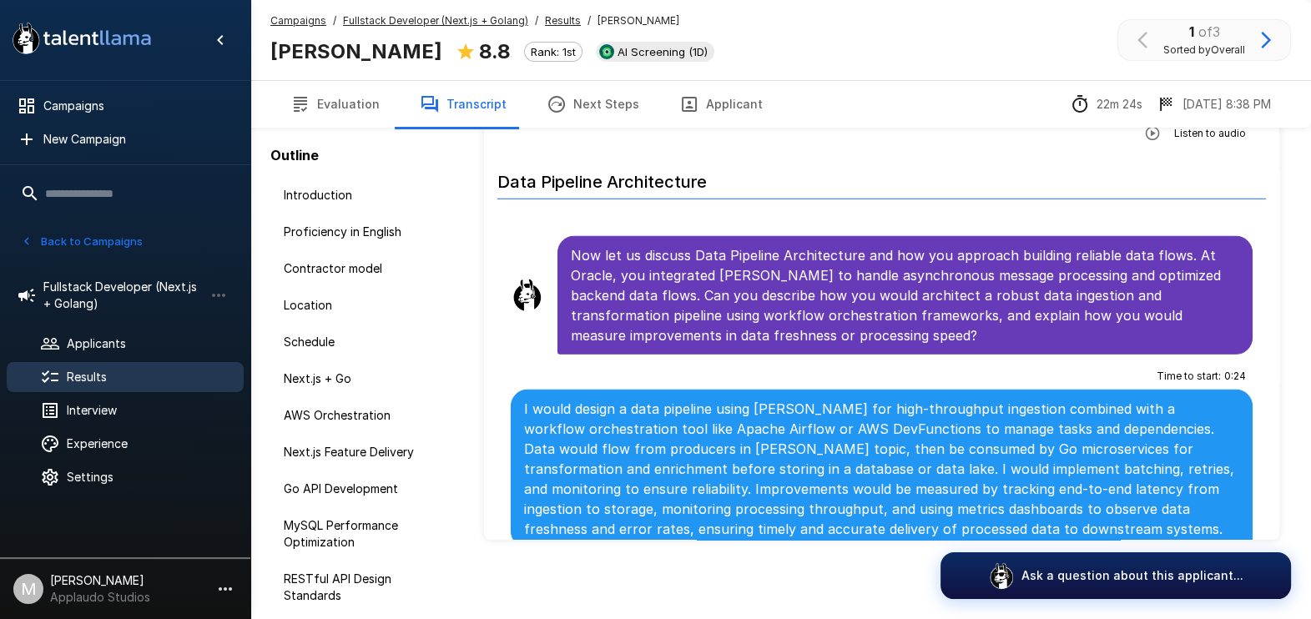
click at [1061, 495] on button "button" at bounding box center [1152, 568] width 30 height 30
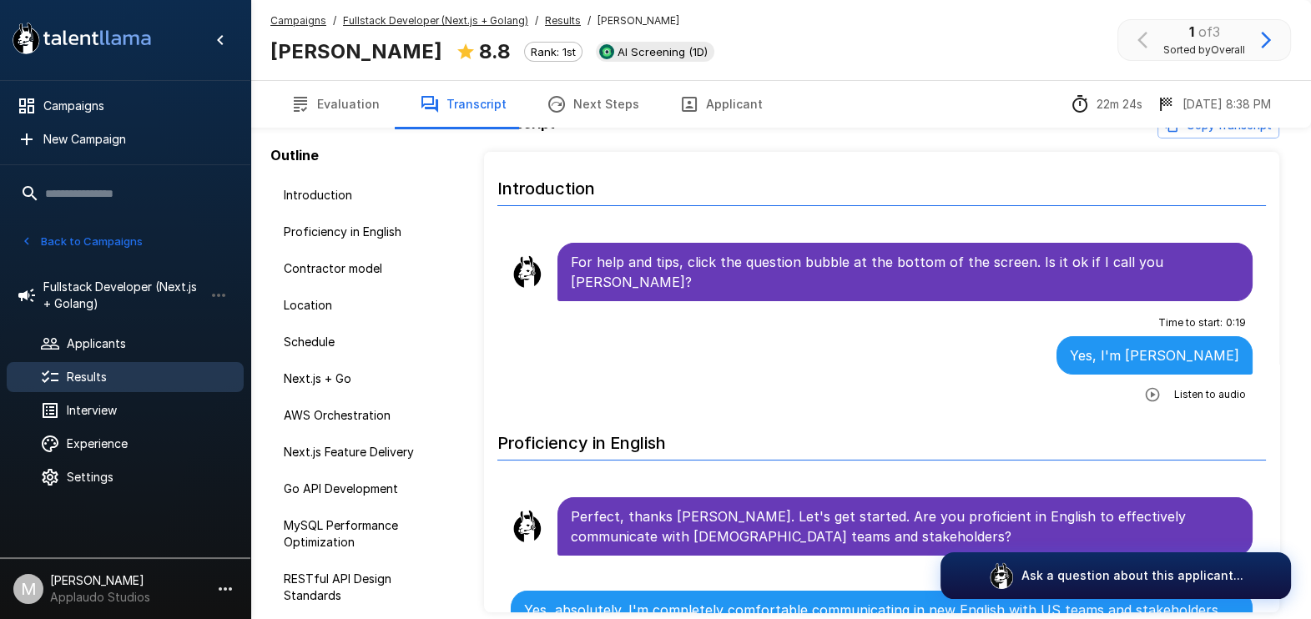
scroll to position [0, 0]
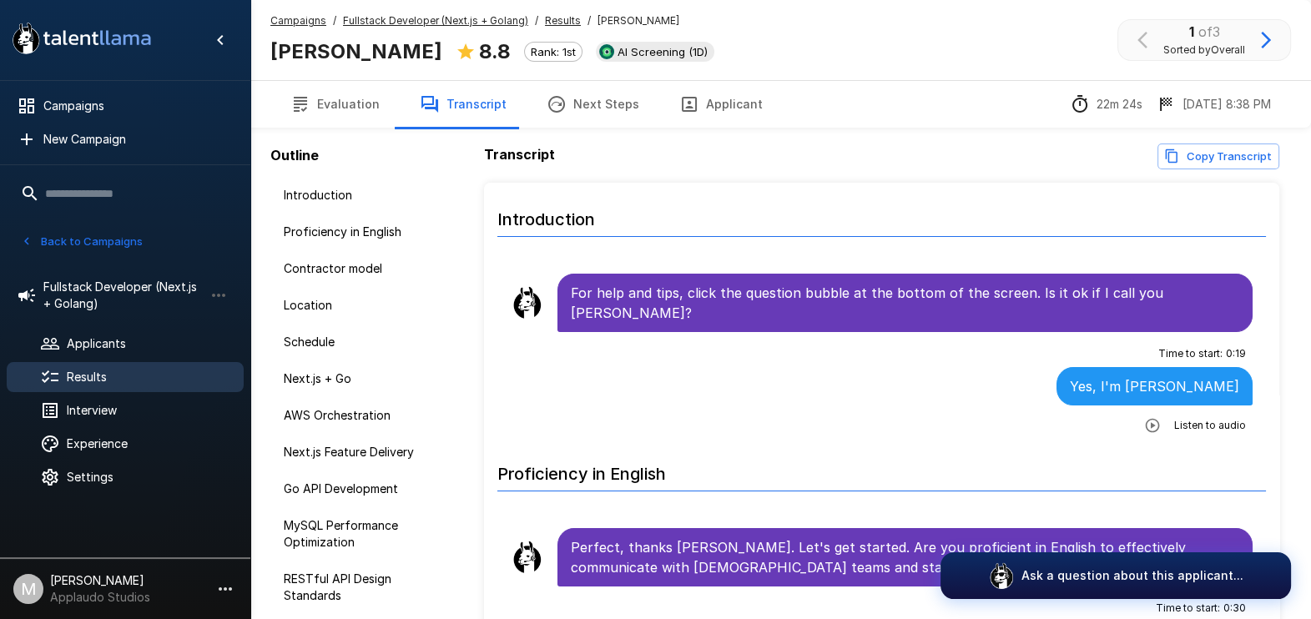
scroll to position [103, 0]
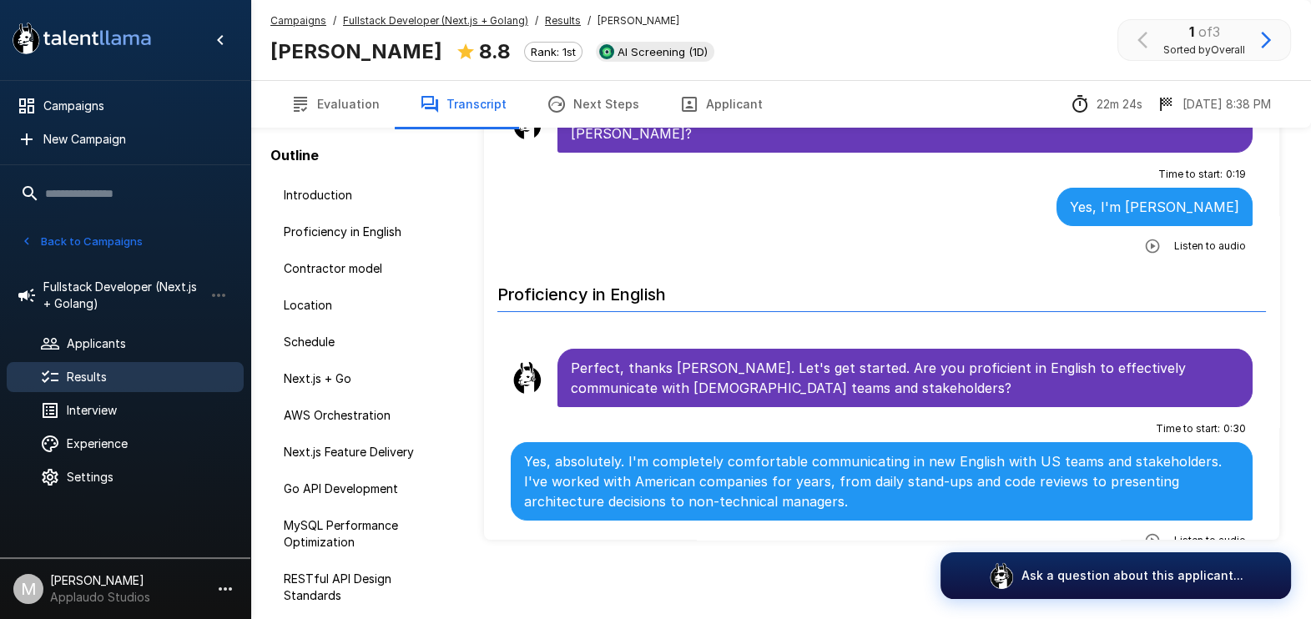
scroll to position [208, 0]
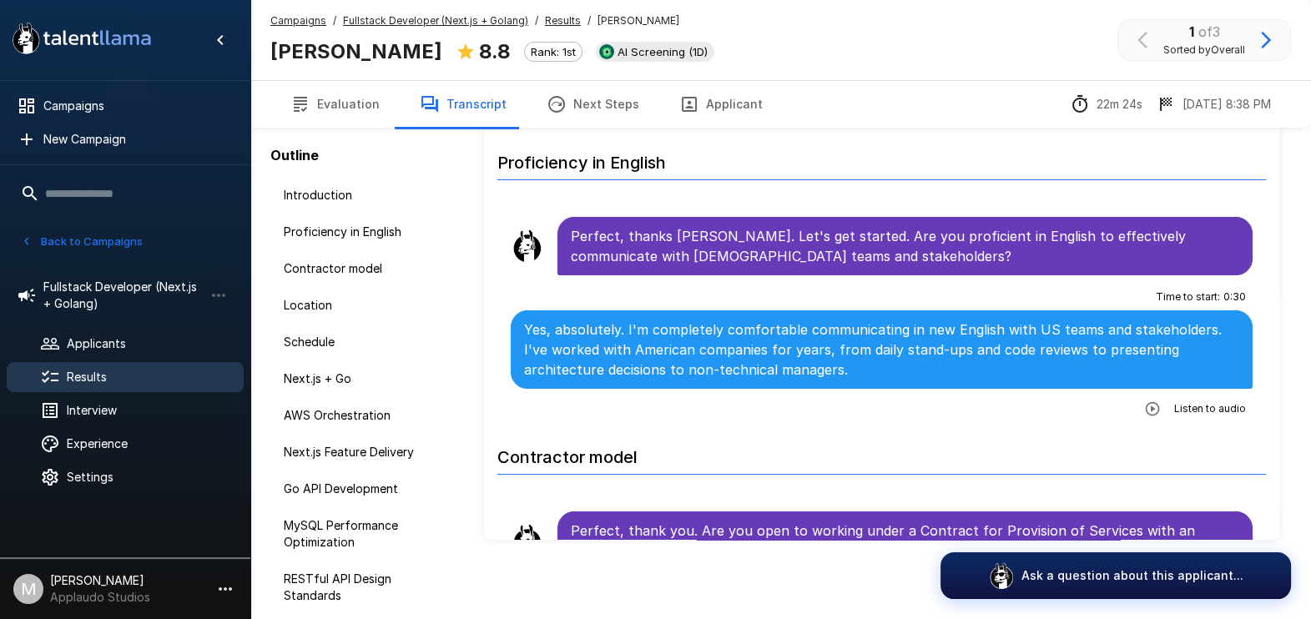
click at [1061, 401] on icon "button" at bounding box center [1152, 409] width 17 height 17
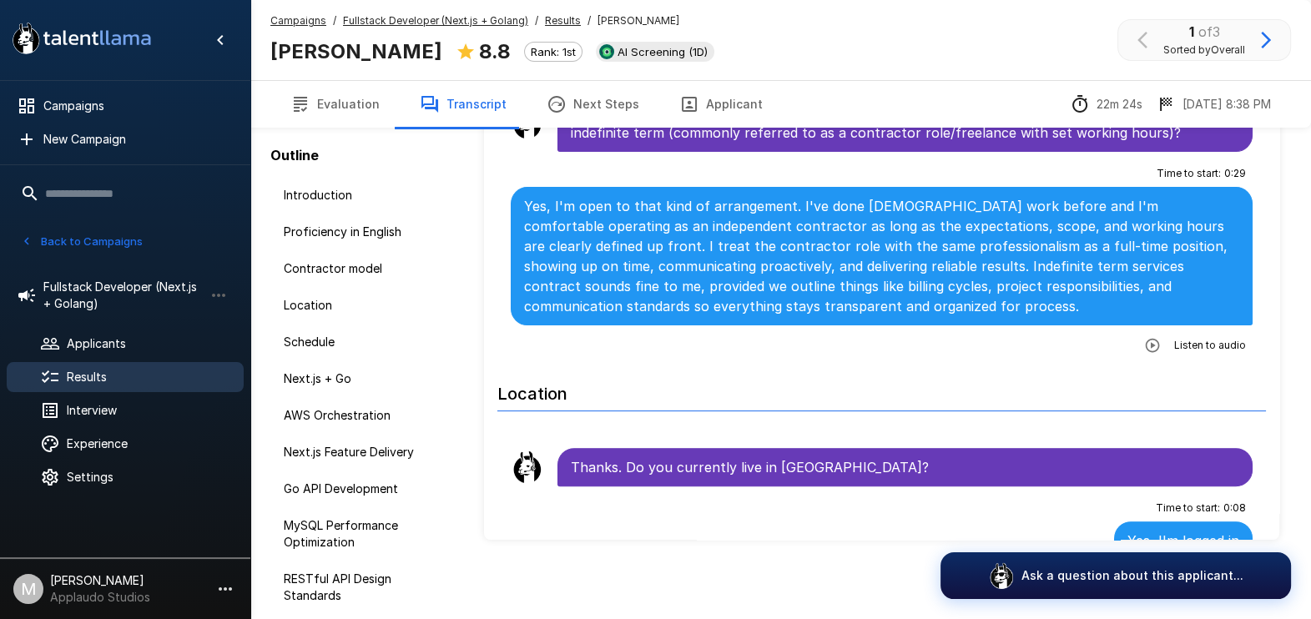
click at [1061, 337] on icon "button" at bounding box center [1152, 345] width 17 height 17
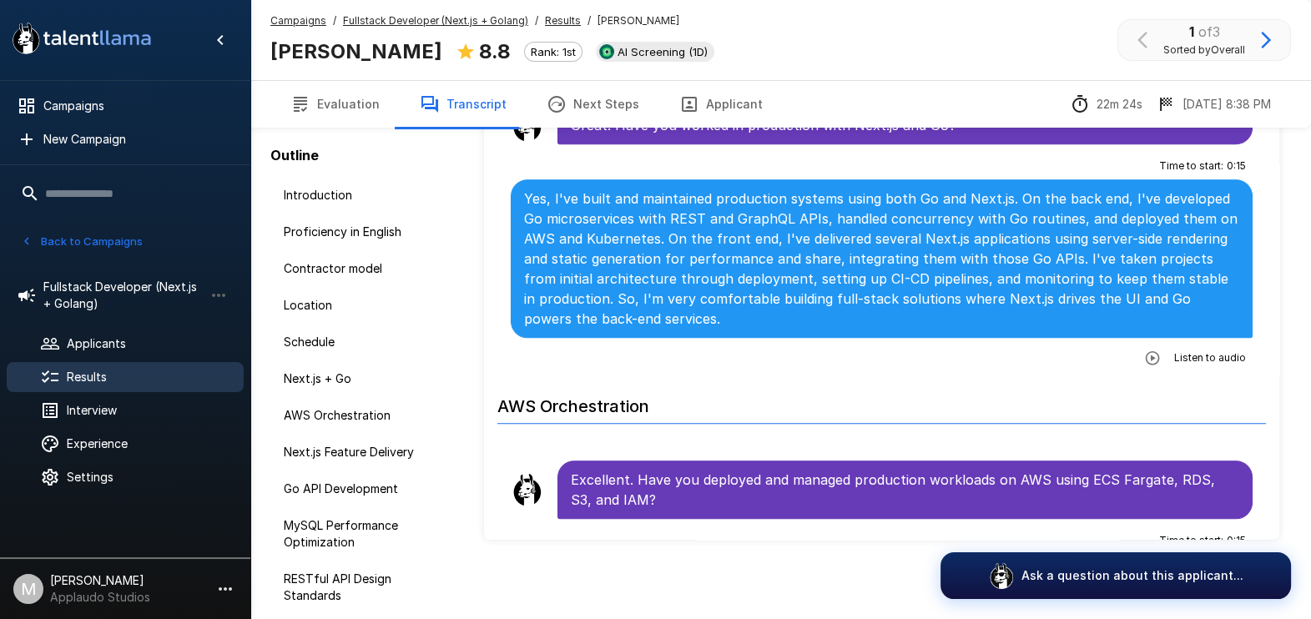
scroll to position [1564, 0]
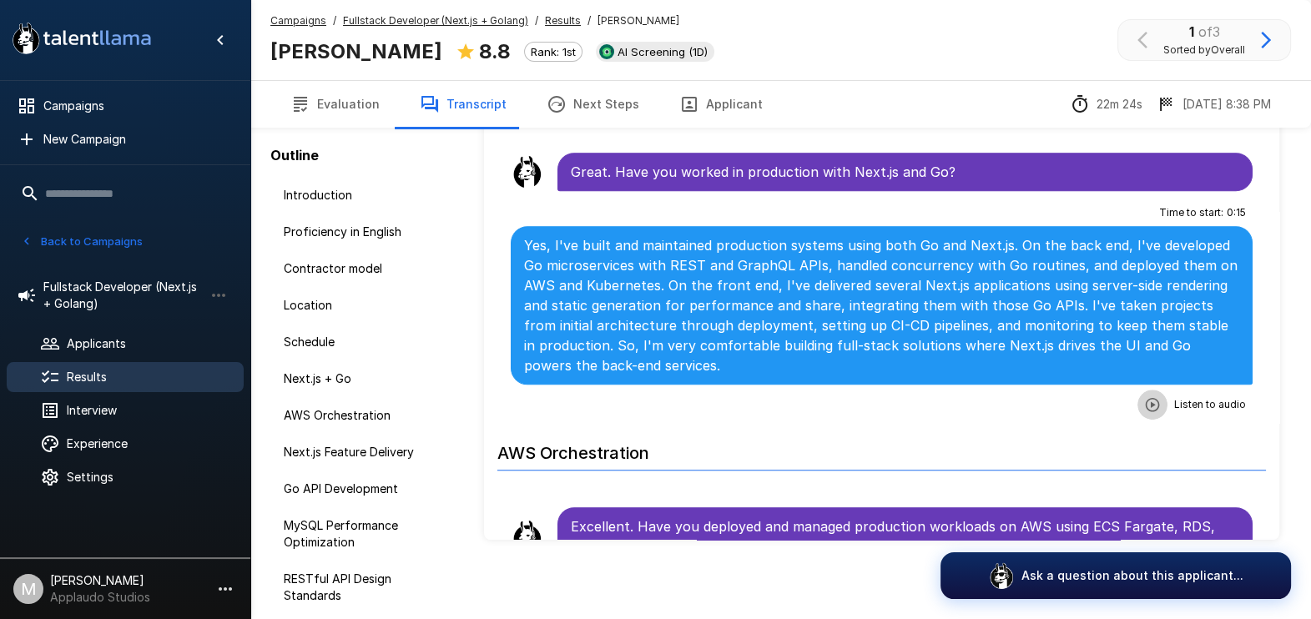
click at [1061, 397] on icon "button" at bounding box center [1153, 404] width 14 height 14
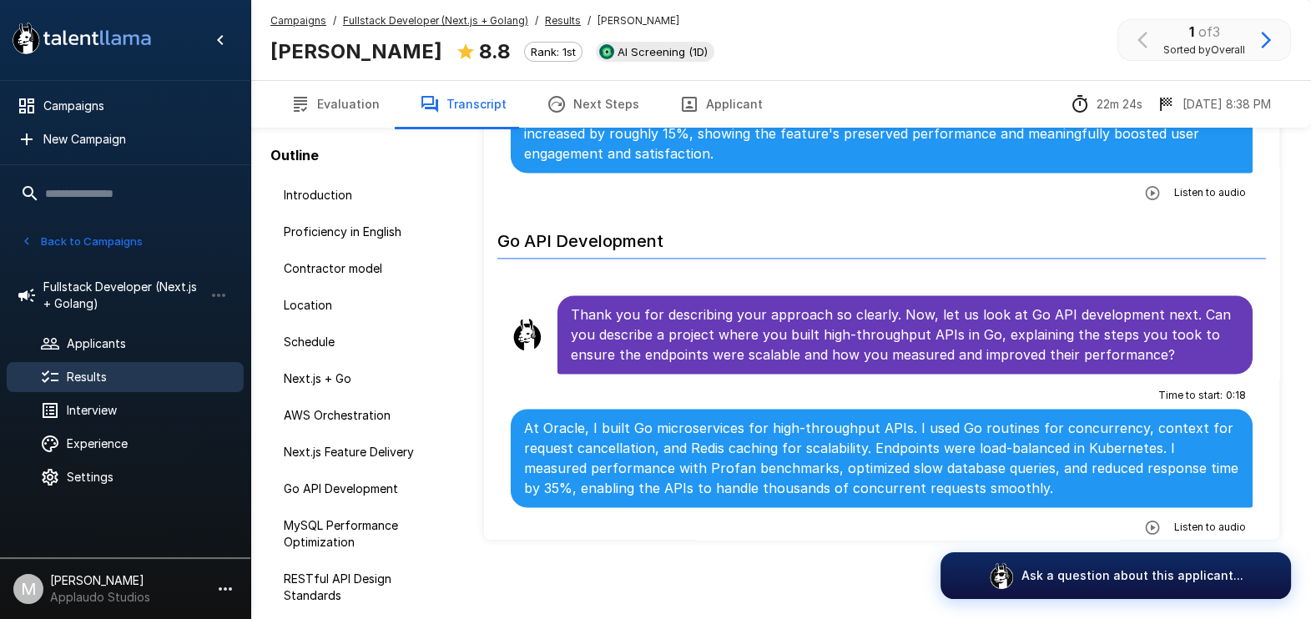
scroll to position [2920, 0]
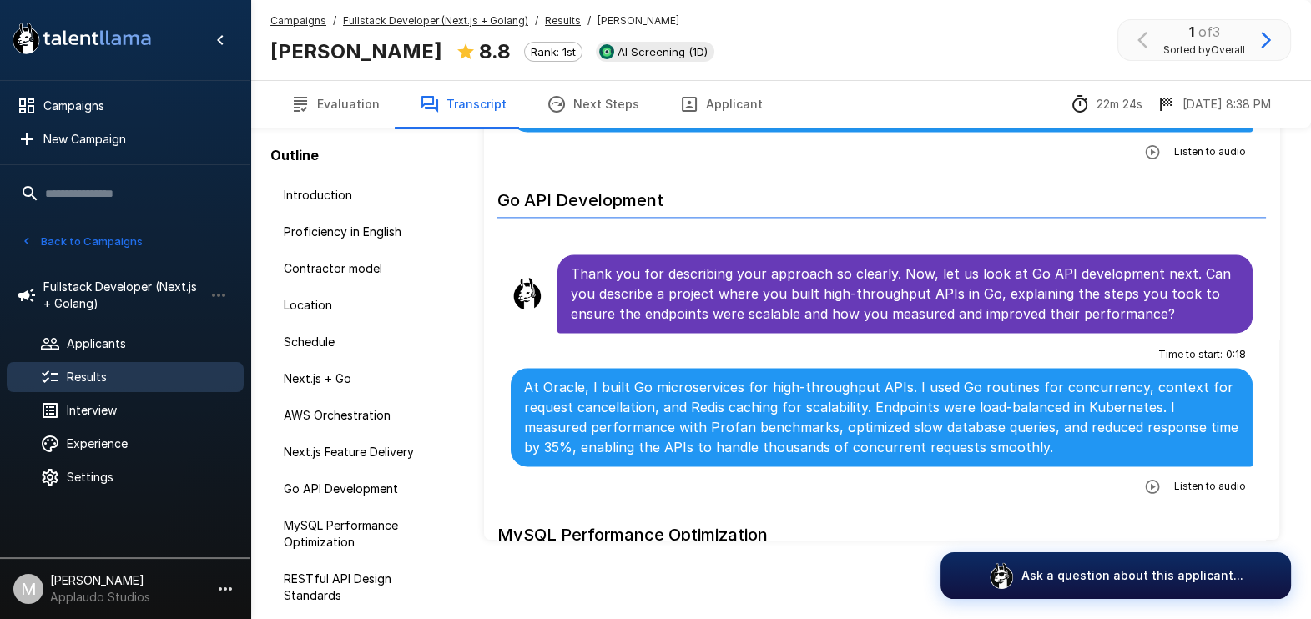
click at [1061, 471] on div "Listen to audio" at bounding box center [1191, 486] width 108 height 30
click at [1061, 471] on button "button" at bounding box center [1152, 486] width 30 height 30
click at [979, 377] on p "At Oracle, I built Go microservices for high-throughput APIs. I used Go routine…" at bounding box center [881, 417] width 715 height 80
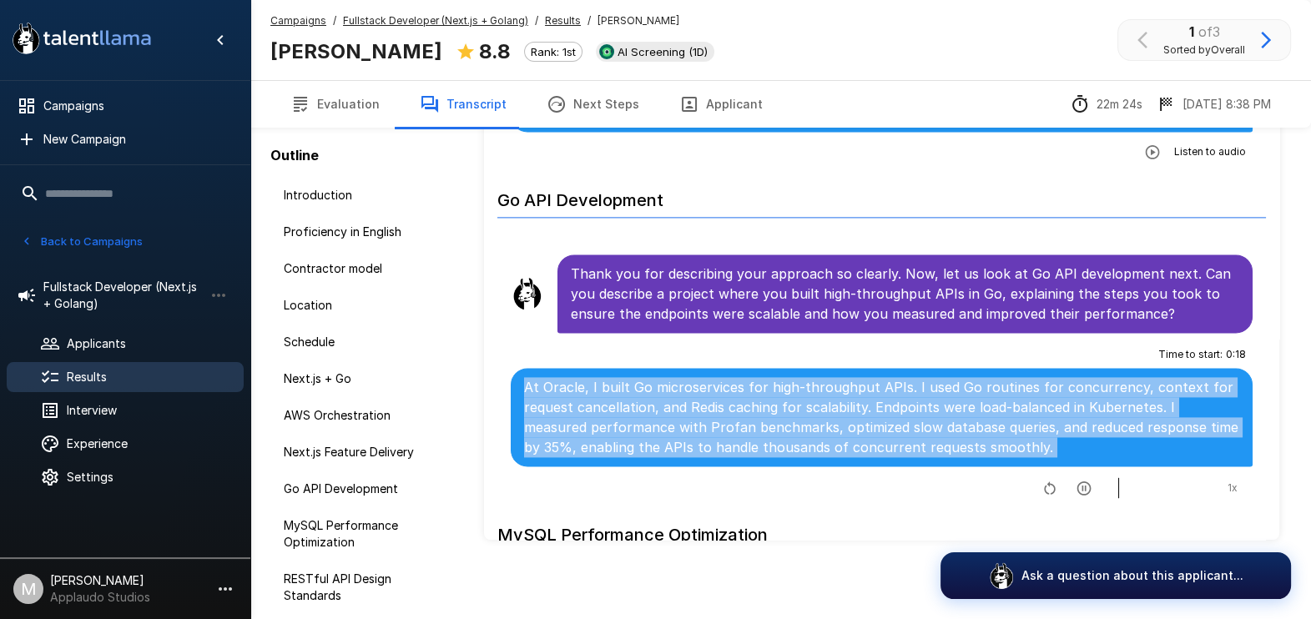
click at [979, 377] on p "At Oracle, I built Go microservices for high-throughput APIs. I used Go routine…" at bounding box center [881, 417] width 715 height 80
click at [993, 377] on p "At Oracle, I built Go microservices for high-throughput APIs. I used Go routine…" at bounding box center [881, 417] width 715 height 80
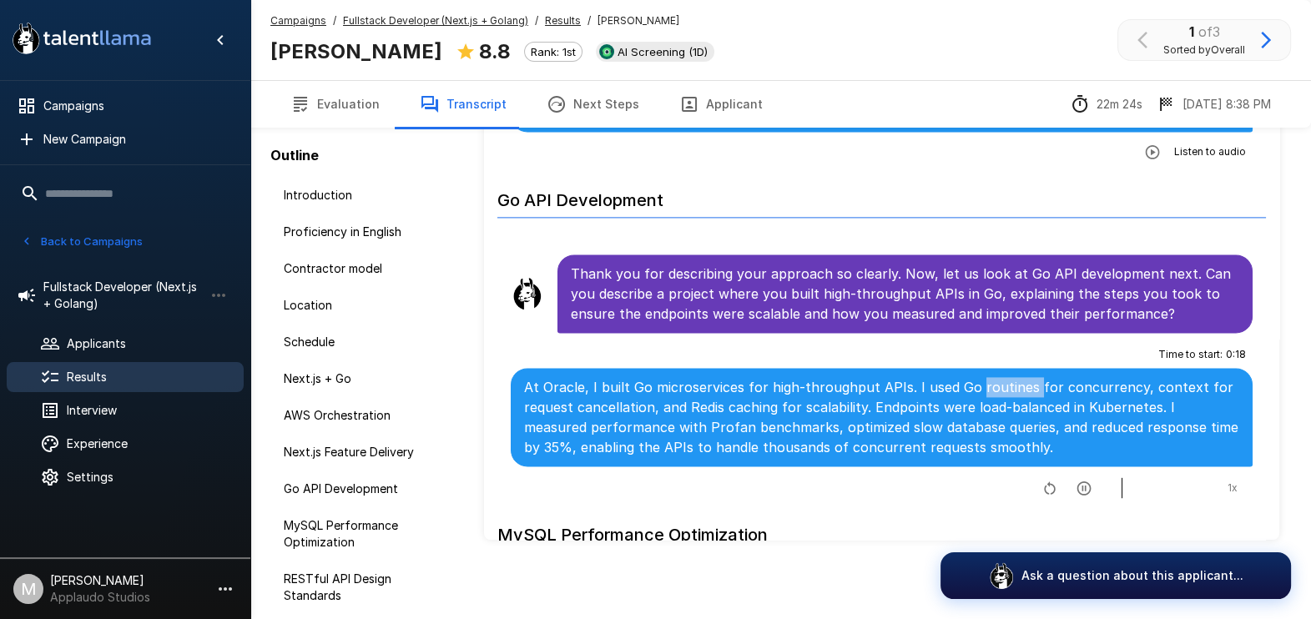
click at [993, 377] on p "At Oracle, I built Go microservices for high-throughput APIs. I used Go routine…" at bounding box center [881, 417] width 715 height 80
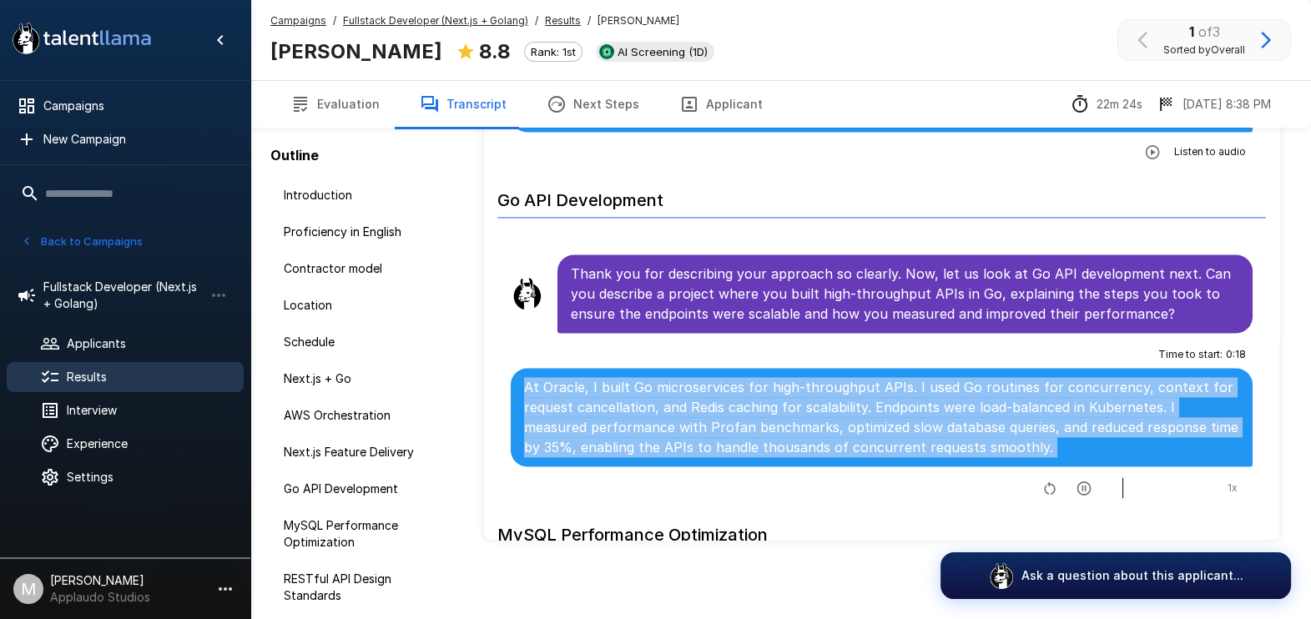
click at [993, 377] on p "At Oracle, I built Go microservices for high-throughput APIs. I used Go routine…" at bounding box center [881, 417] width 715 height 80
click at [1016, 377] on p "At Oracle, I built Go microservices for high-throughput APIs. I used Go routine…" at bounding box center [881, 417] width 715 height 80
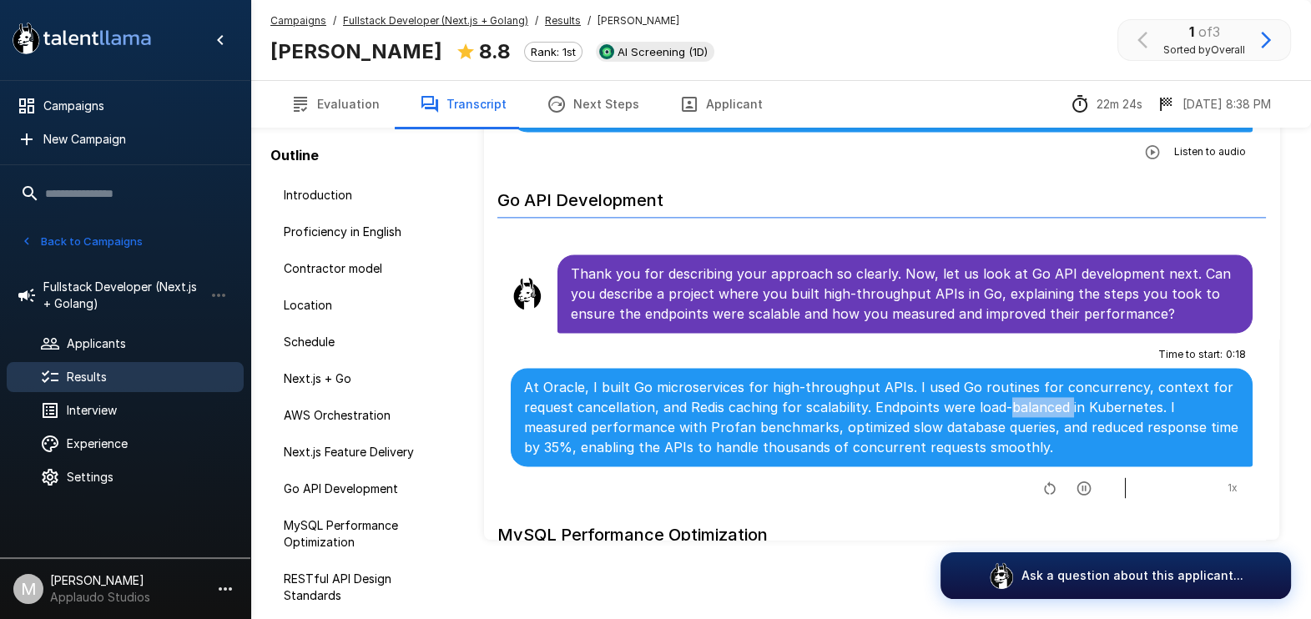
click at [1016, 377] on p "At Oracle, I built Go microservices for high-throughput APIs. I used Go routine…" at bounding box center [881, 417] width 715 height 80
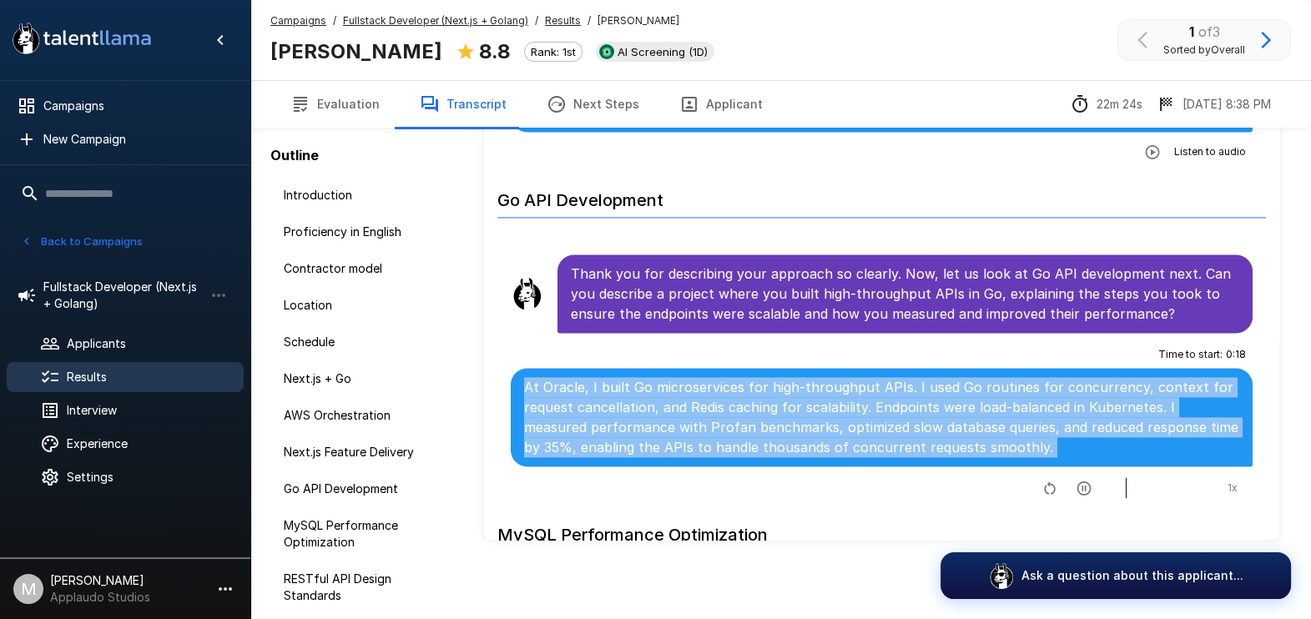
click at [1016, 377] on p "At Oracle, I built Go microservices for high-throughput APIs. I used Go routine…" at bounding box center [881, 417] width 715 height 80
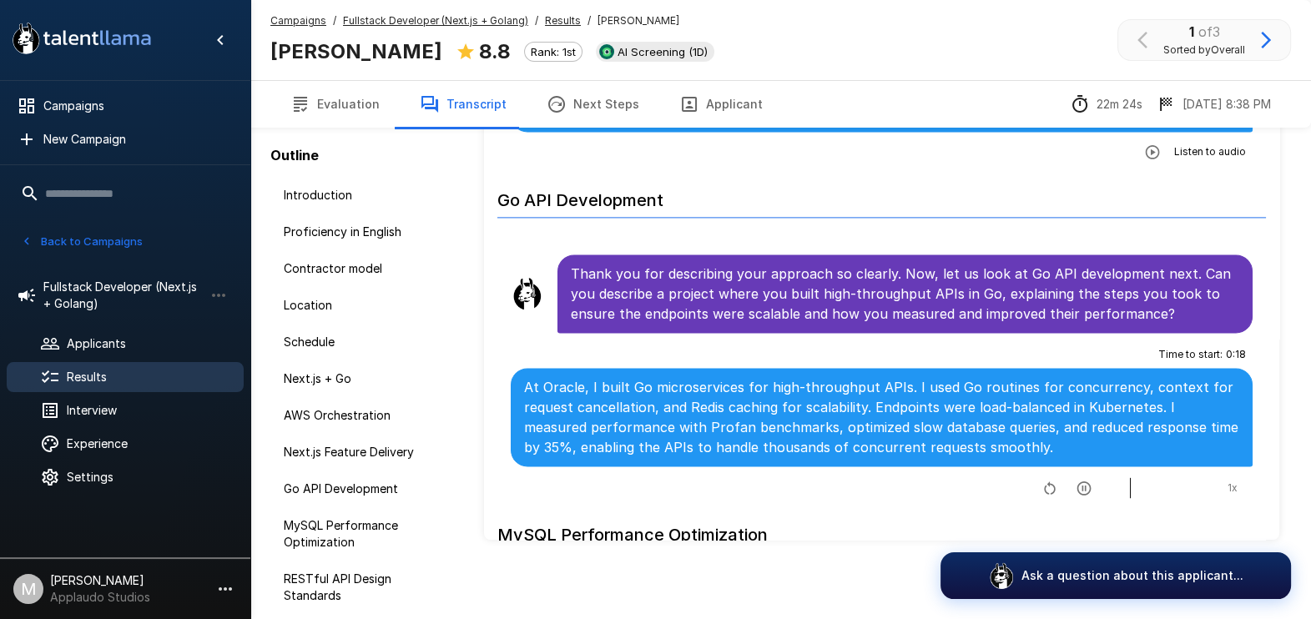
click at [1016, 377] on p "At Oracle, I built Go microservices for high-throughput APIs. I used Go routine…" at bounding box center [881, 417] width 715 height 80
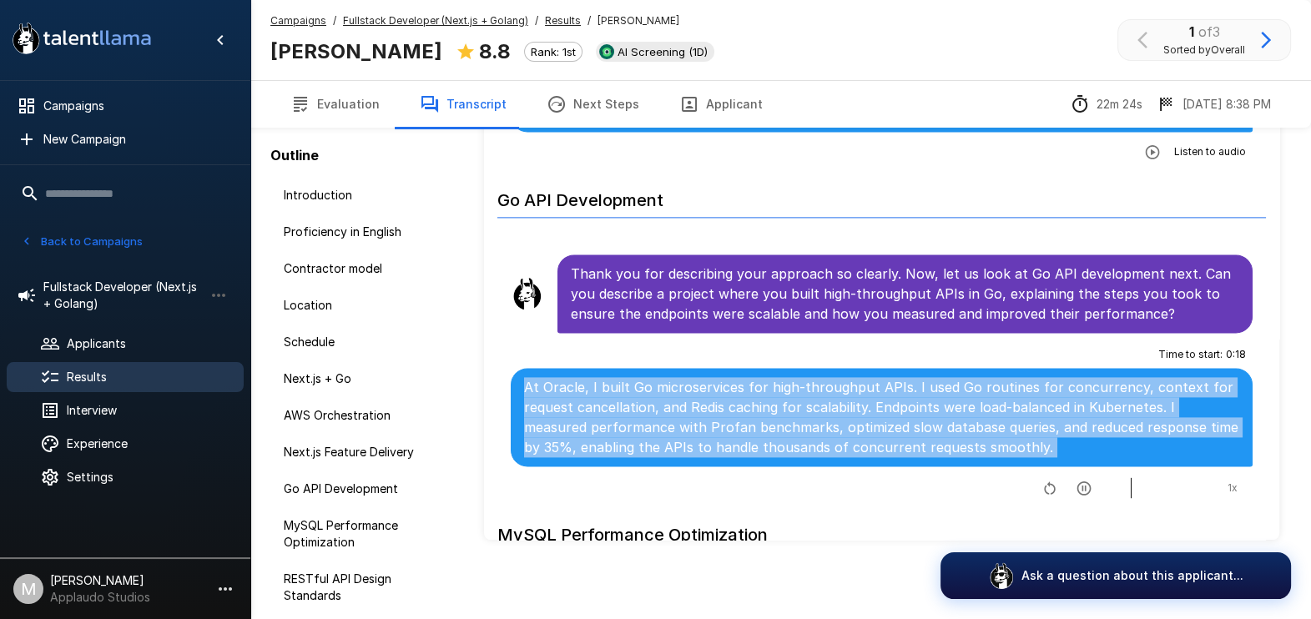
click at [1016, 377] on p "At Oracle, I built Go microservices for high-throughput APIs. I used Go routine…" at bounding box center [881, 417] width 715 height 80
click at [990, 377] on p "At Oracle, I built Go microservices for high-throughput APIs. I used Go routine…" at bounding box center [881, 417] width 715 height 80
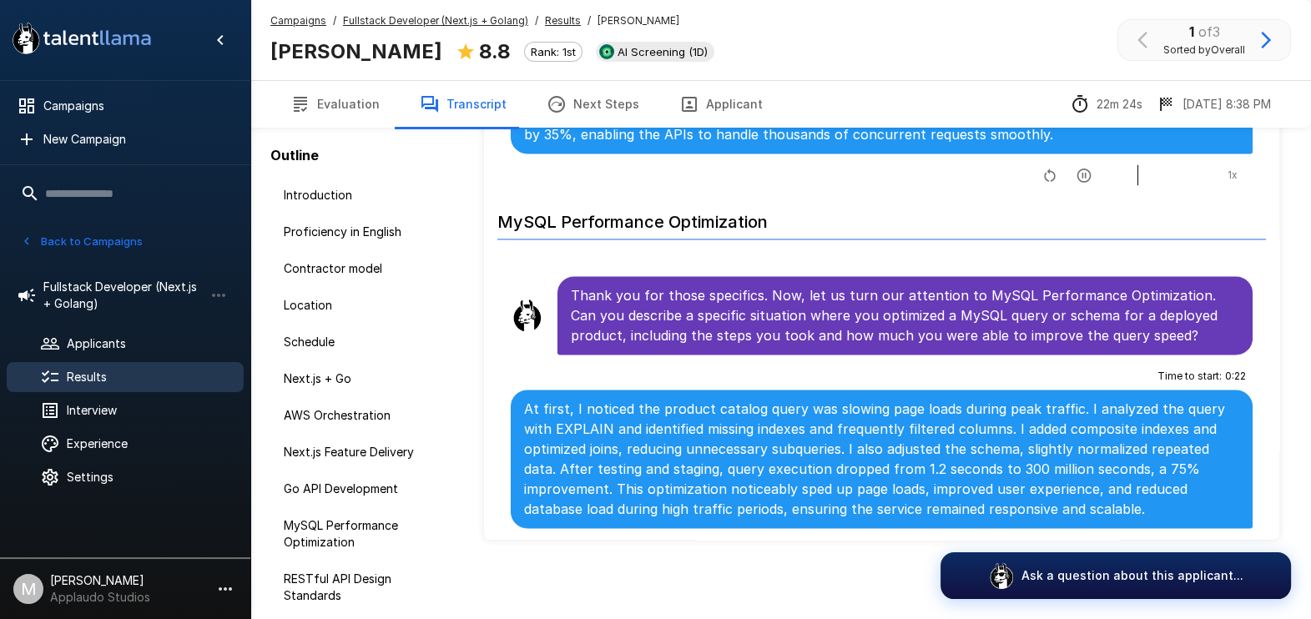
scroll to position [3337, 0]
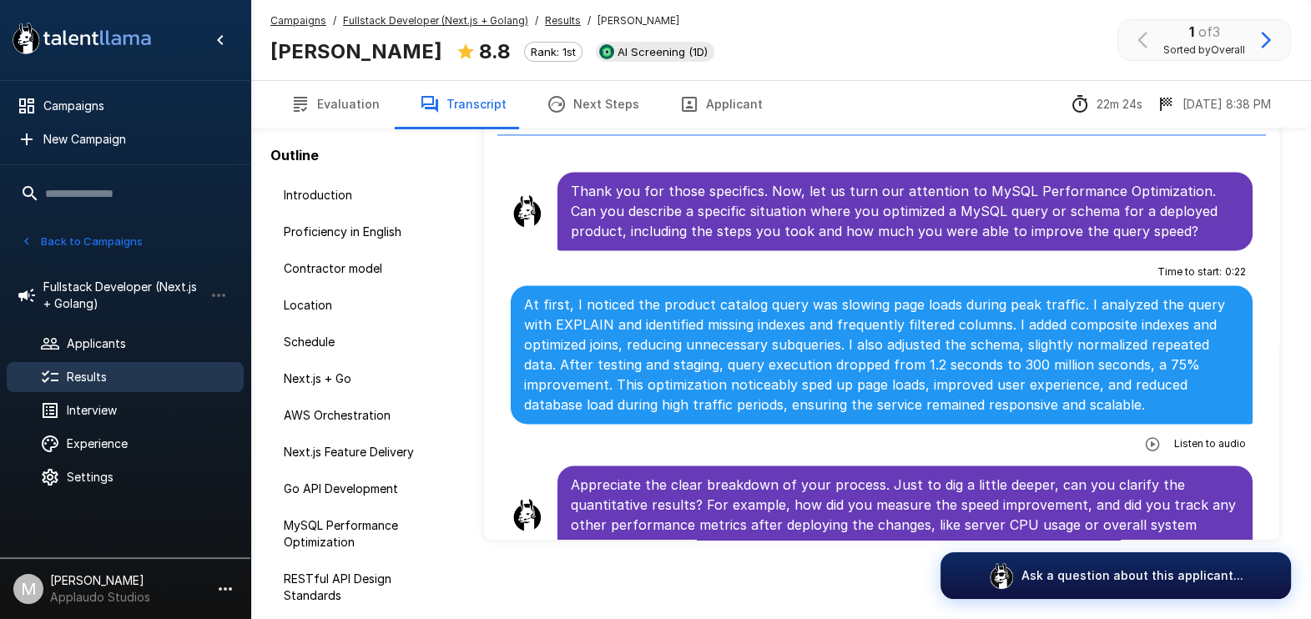
click at [761, 313] on p "At first, I noticed the product catalog query was slowing page loads during pea…" at bounding box center [881, 355] width 715 height 120
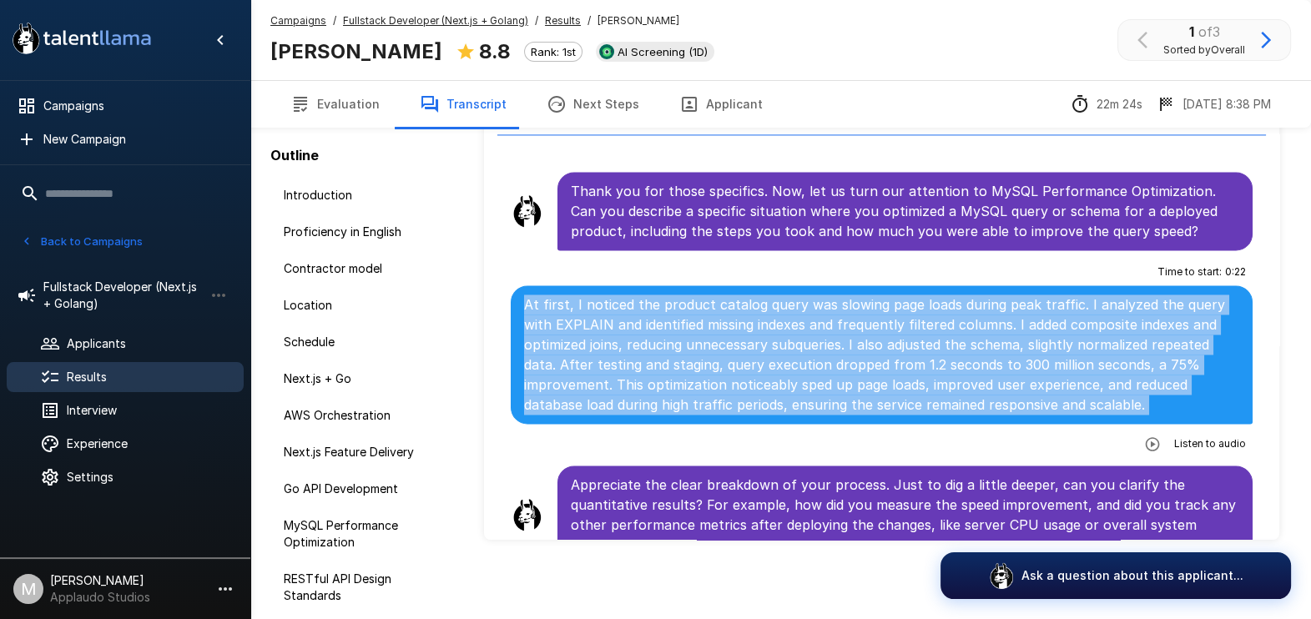
click at [761, 313] on p "At first, I noticed the product catalog query was slowing page loads during pea…" at bounding box center [881, 355] width 715 height 120
click at [726, 295] on p "At first, I noticed the product catalog query was slowing page loads during pea…" at bounding box center [881, 355] width 715 height 120
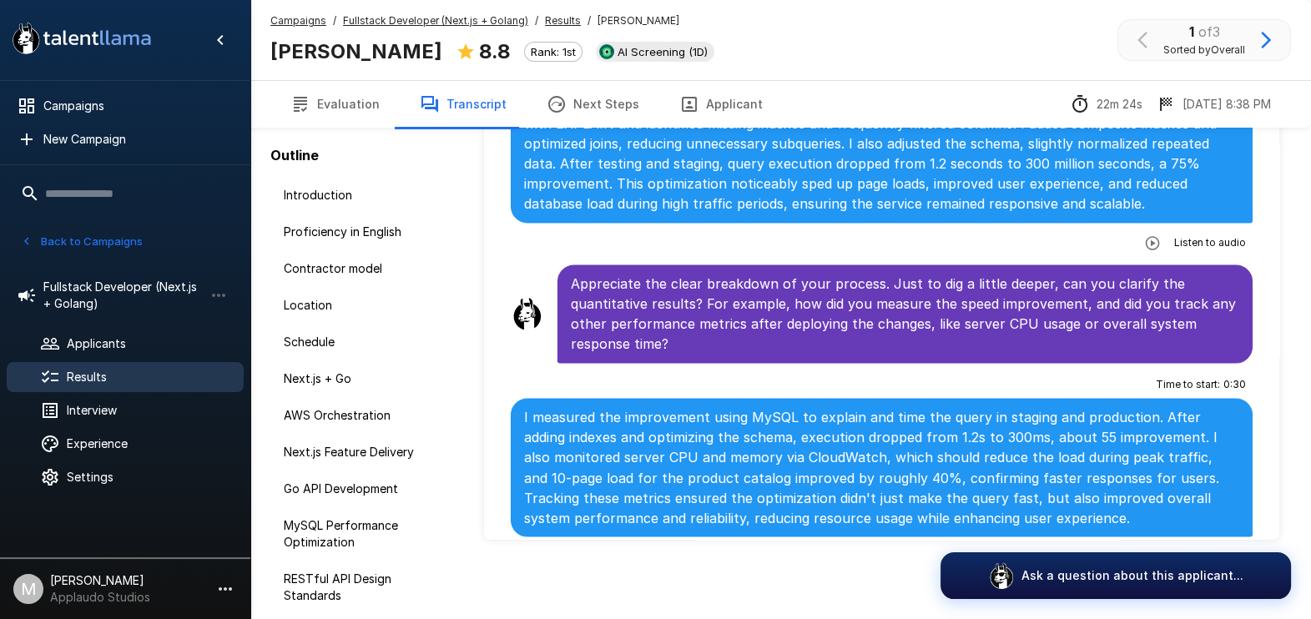
scroll to position [3651, 0]
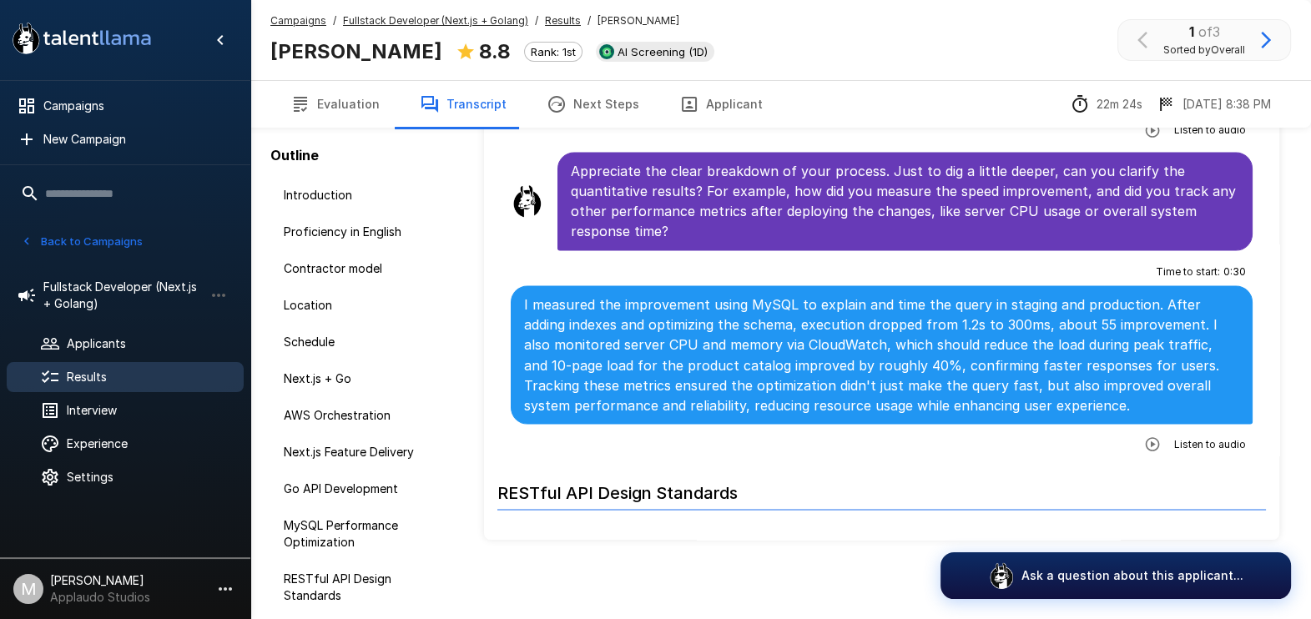
click at [810, 296] on p "I measured the improvement using MySQL to explain and time the query in staging…" at bounding box center [881, 355] width 715 height 120
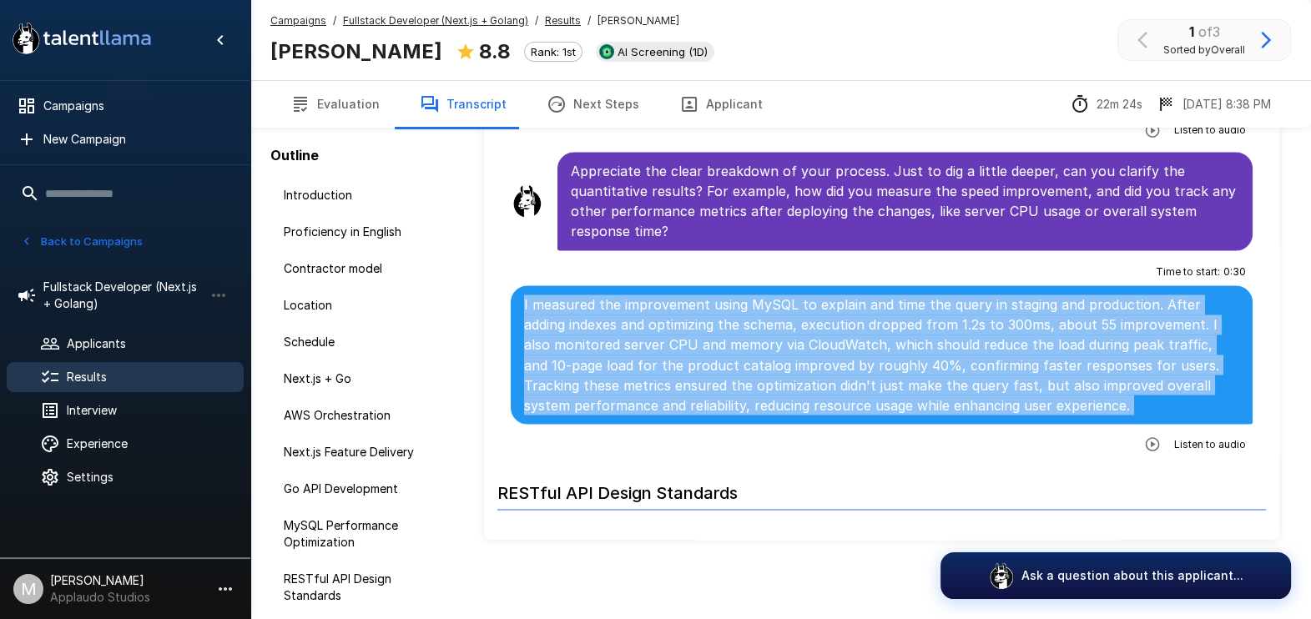
click at [810, 296] on p "I measured the improvement using MySQL to explain and time the query in staging…" at bounding box center [881, 355] width 715 height 120
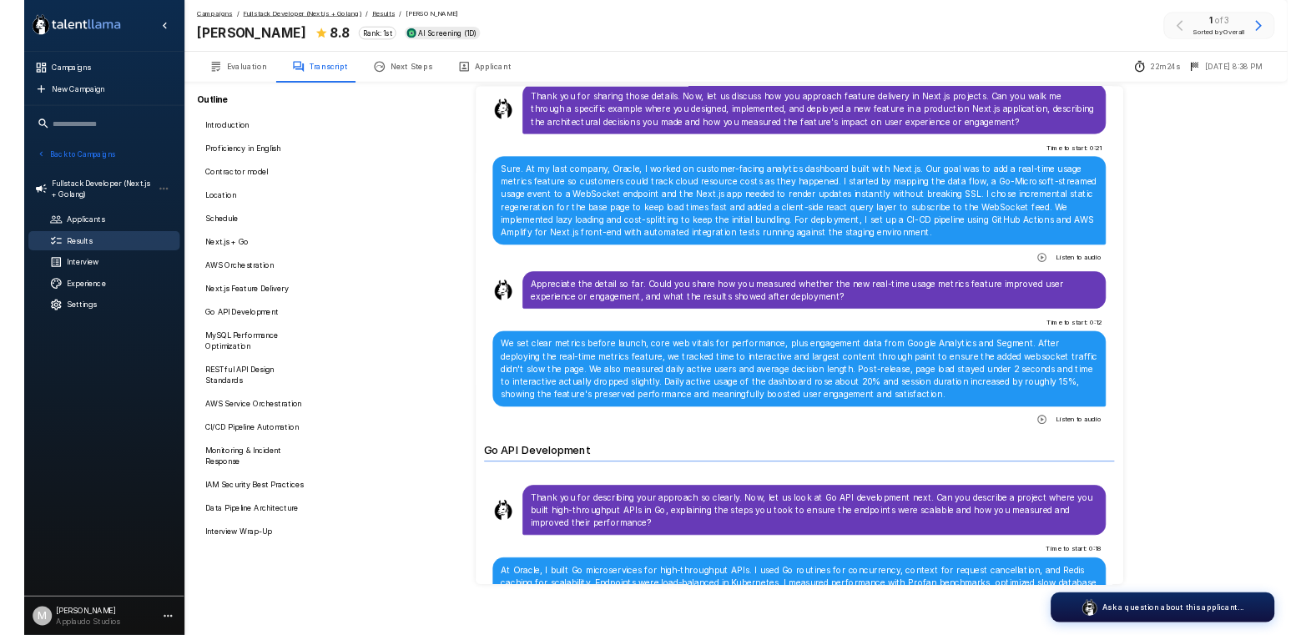
scroll to position [2070, 0]
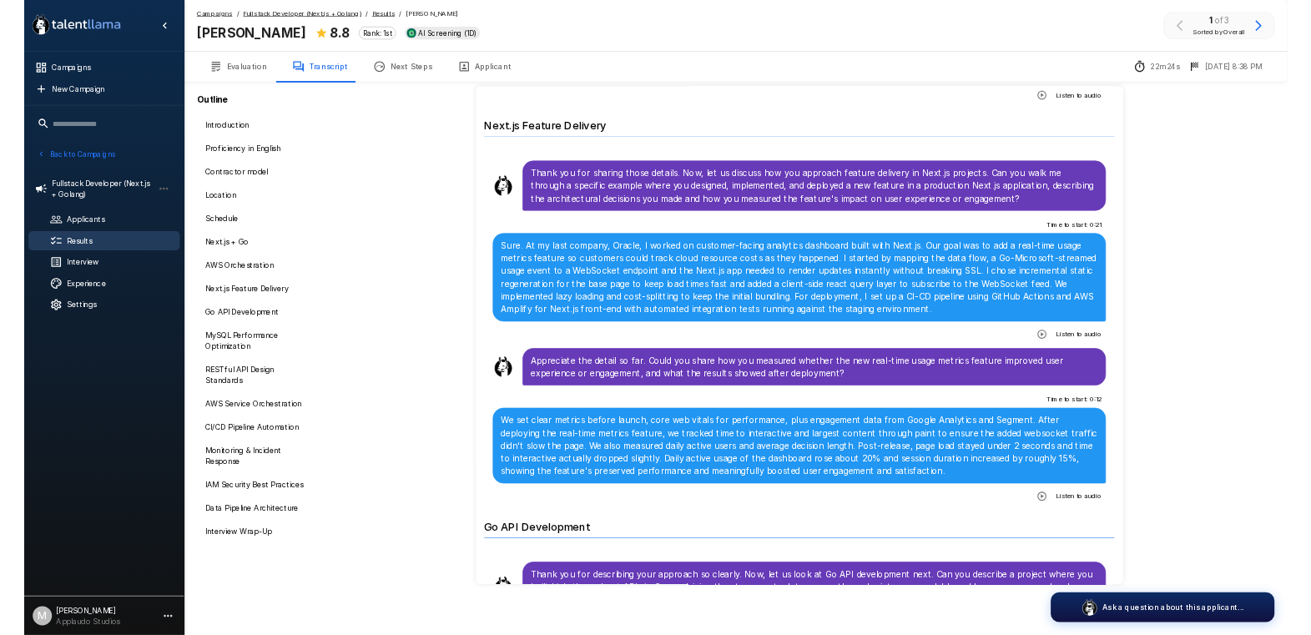
scroll to position [2211, 0]
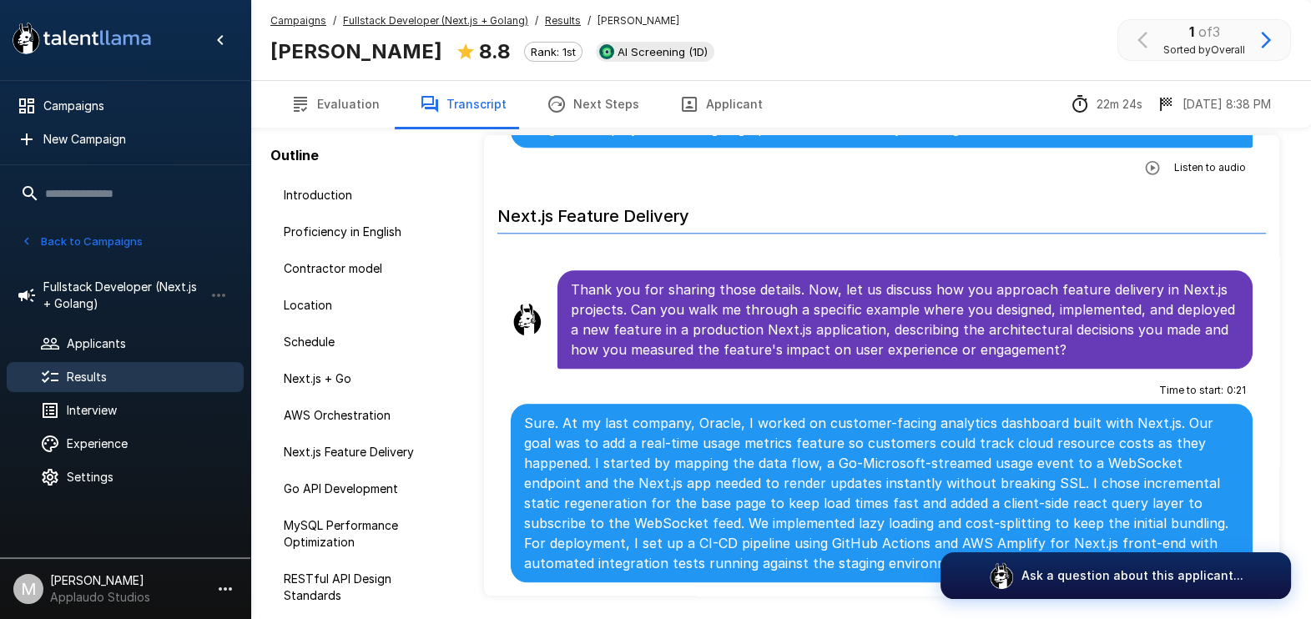
scroll to position [2211, 0]
click at [1045, 30] on div "Campaigns / Fullstack Developer (Next.js + [PERSON_NAME]) / Results / [PERSON_N…" at bounding box center [780, 40] width 1061 height 80
